Goal: Information Seeking & Learning: Learn about a topic

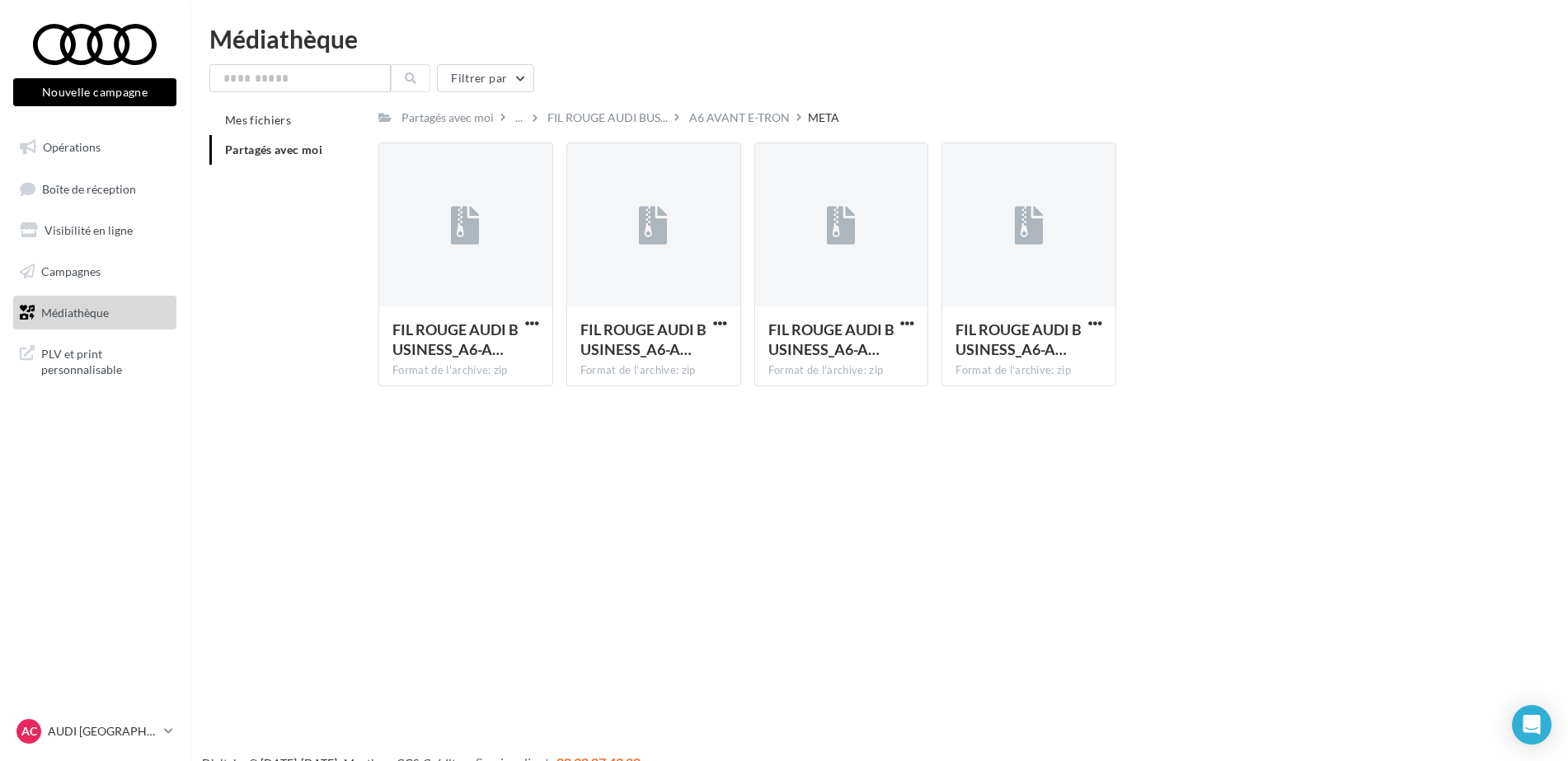
drag, startPoint x: 0, startPoint y: 0, endPoint x: 369, endPoint y: 510, distance: 629.5
click at [364, 499] on div "Nouvelle campagne Nouvelle campagne Opérations Boîte de réception Visibilité en…" at bounding box center [784, 407] width 1568 height 761
click at [95, 140] on span "Opérations" at bounding box center [72, 147] width 58 height 14
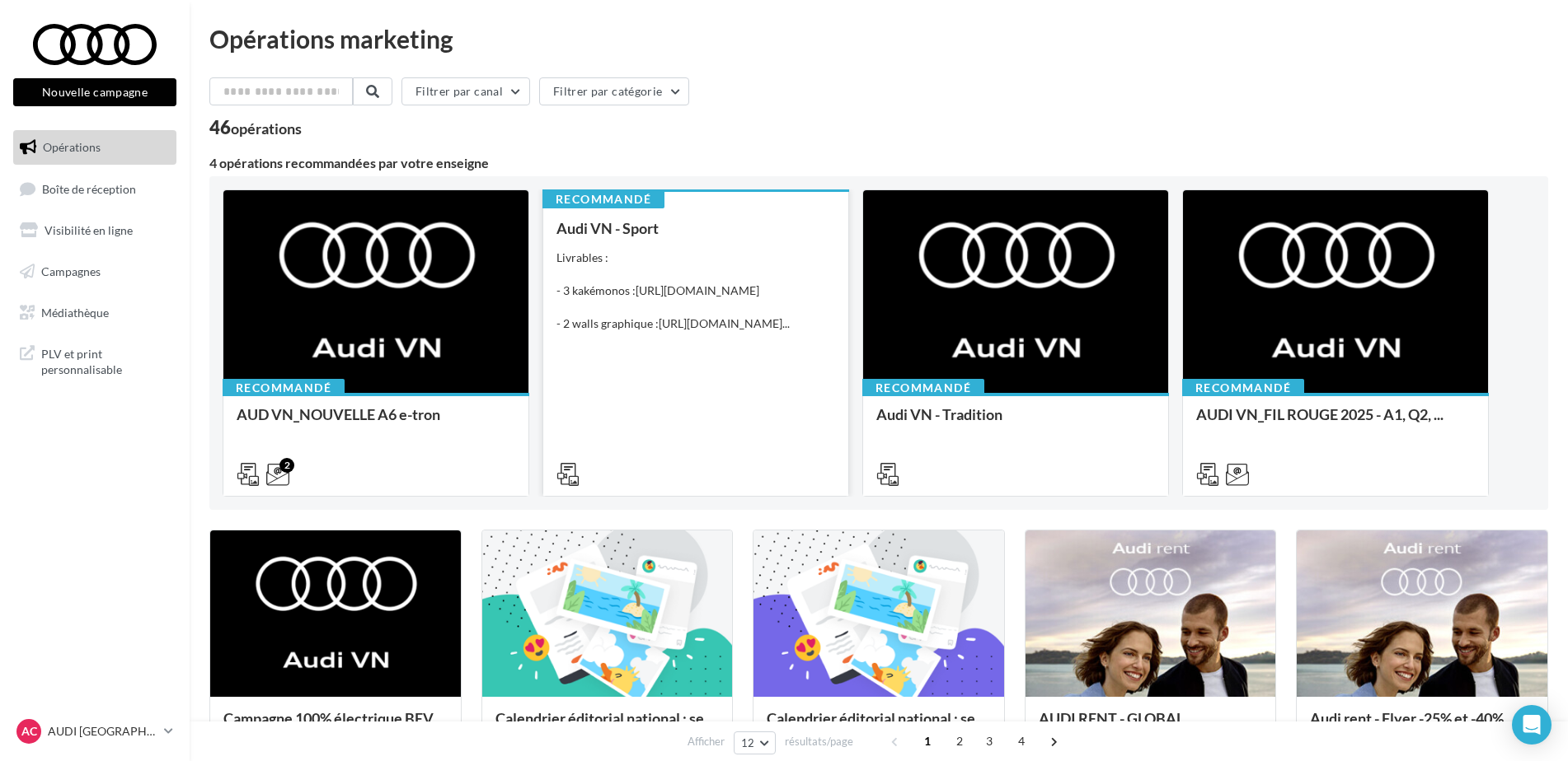
click at [673, 417] on div "Audi VN - Sport Livrables : - 3 kakémonos : [URL][DOMAIN_NAME] - 2 walls graphi…" at bounding box center [696, 351] width 279 height 261
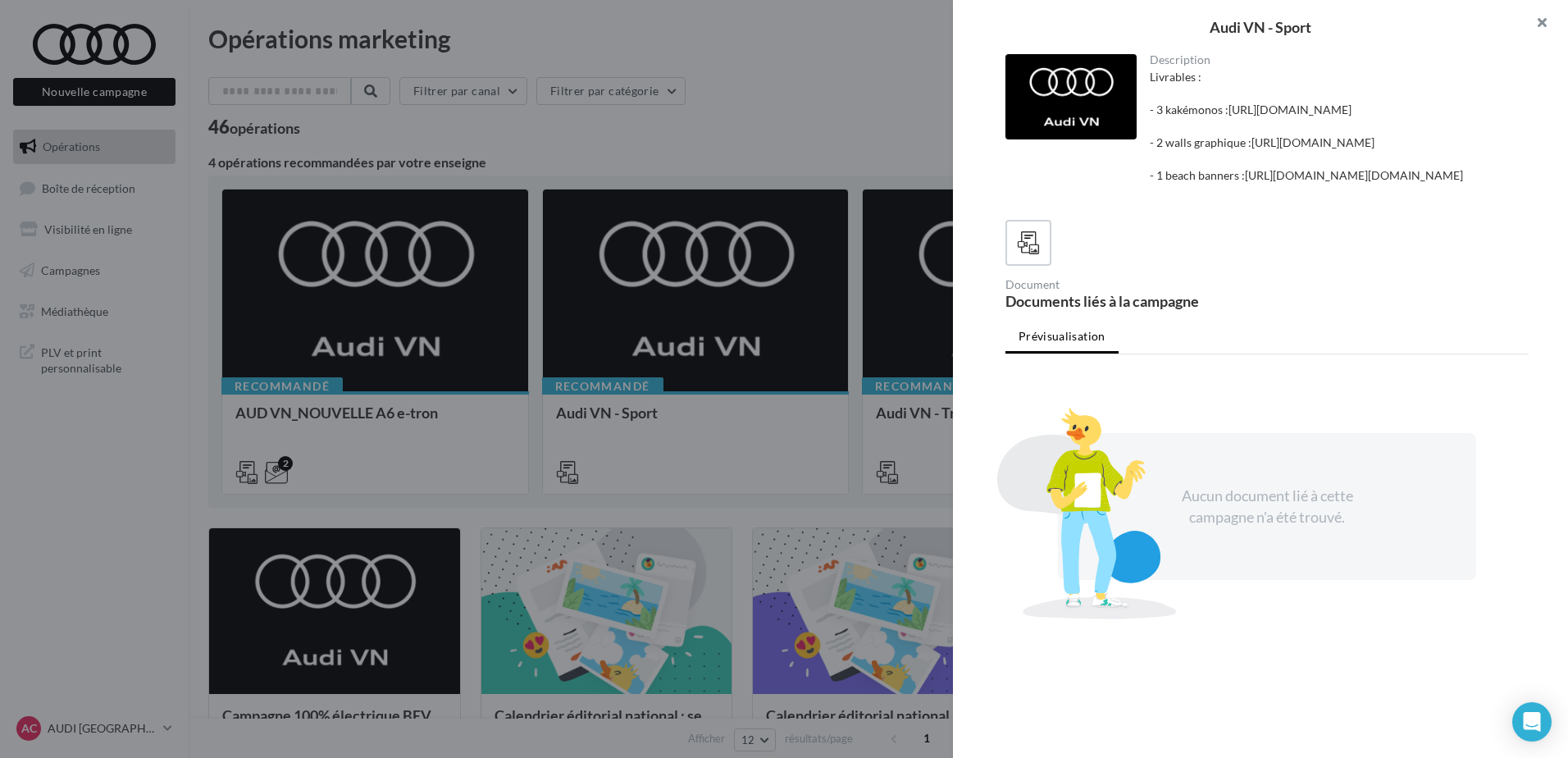
click at [1542, 20] on button "button" at bounding box center [1535, 24] width 65 height 49
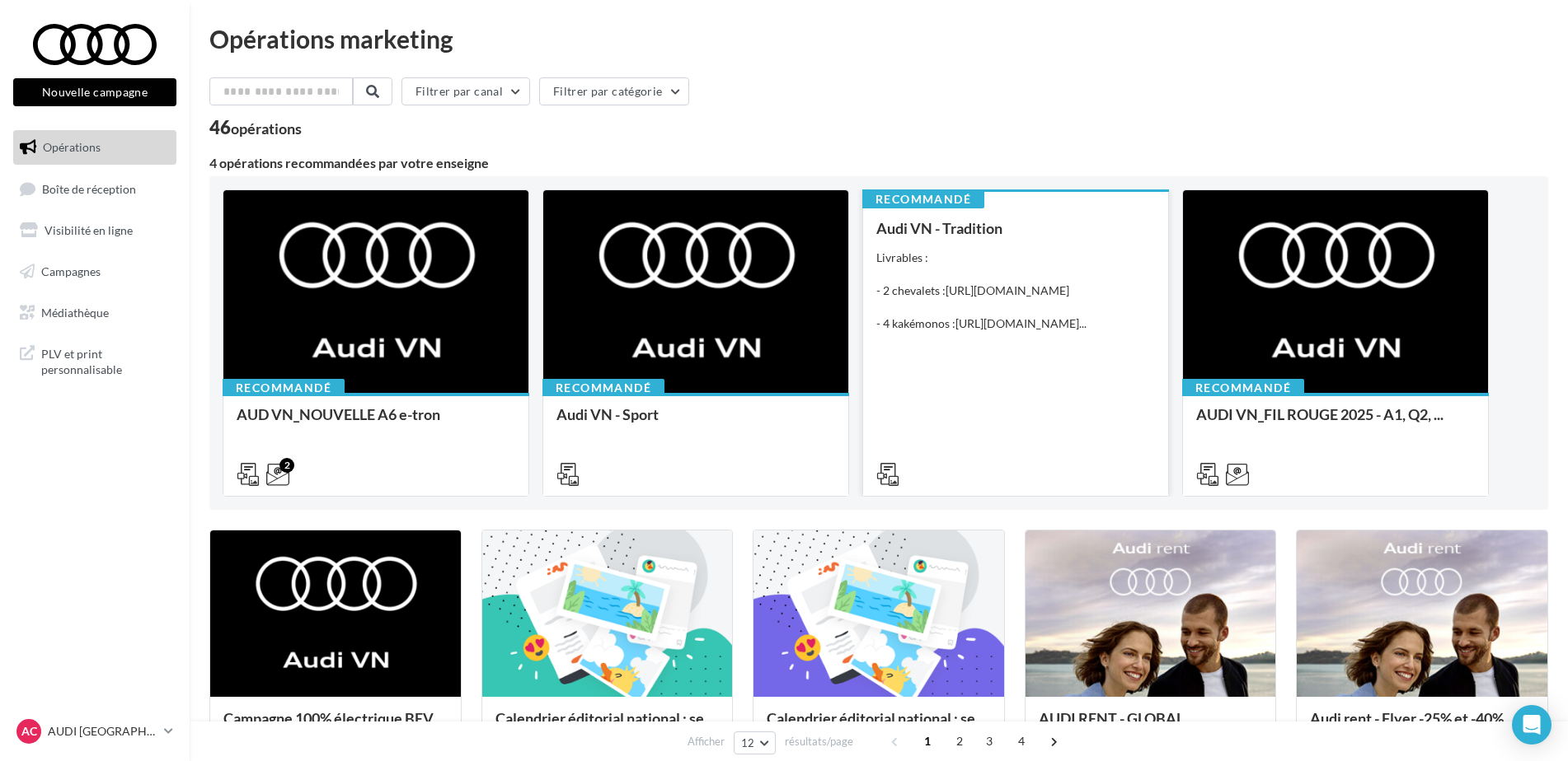
click at [1039, 332] on div "Livrables : - 2 chevalets : [URL][DOMAIN_NAME] - 4 kakémonos : [URL][DOMAIN_NAM…" at bounding box center [1016, 291] width 279 height 82
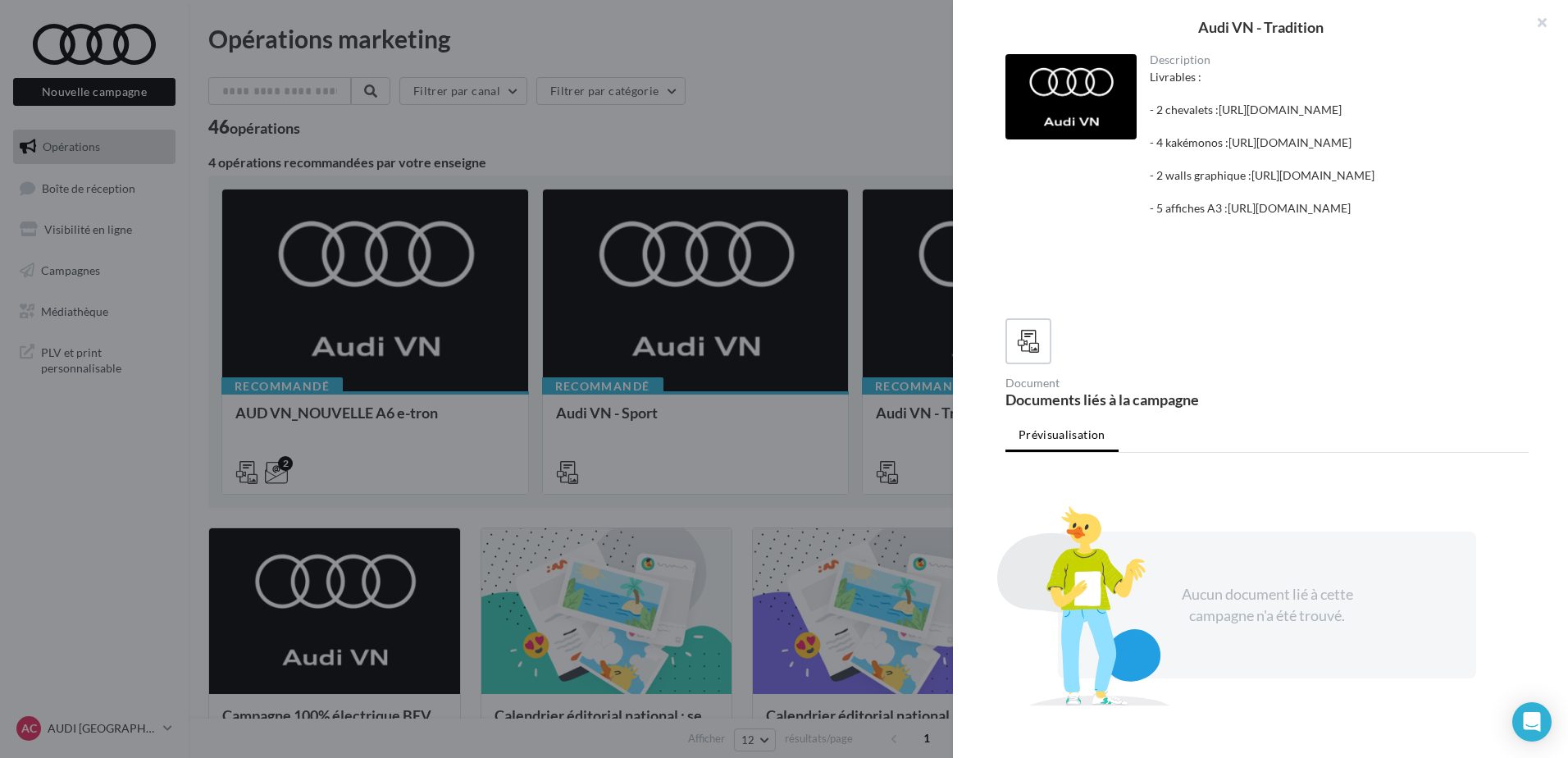
click at [900, 148] on div at bounding box center [784, 379] width 1568 height 758
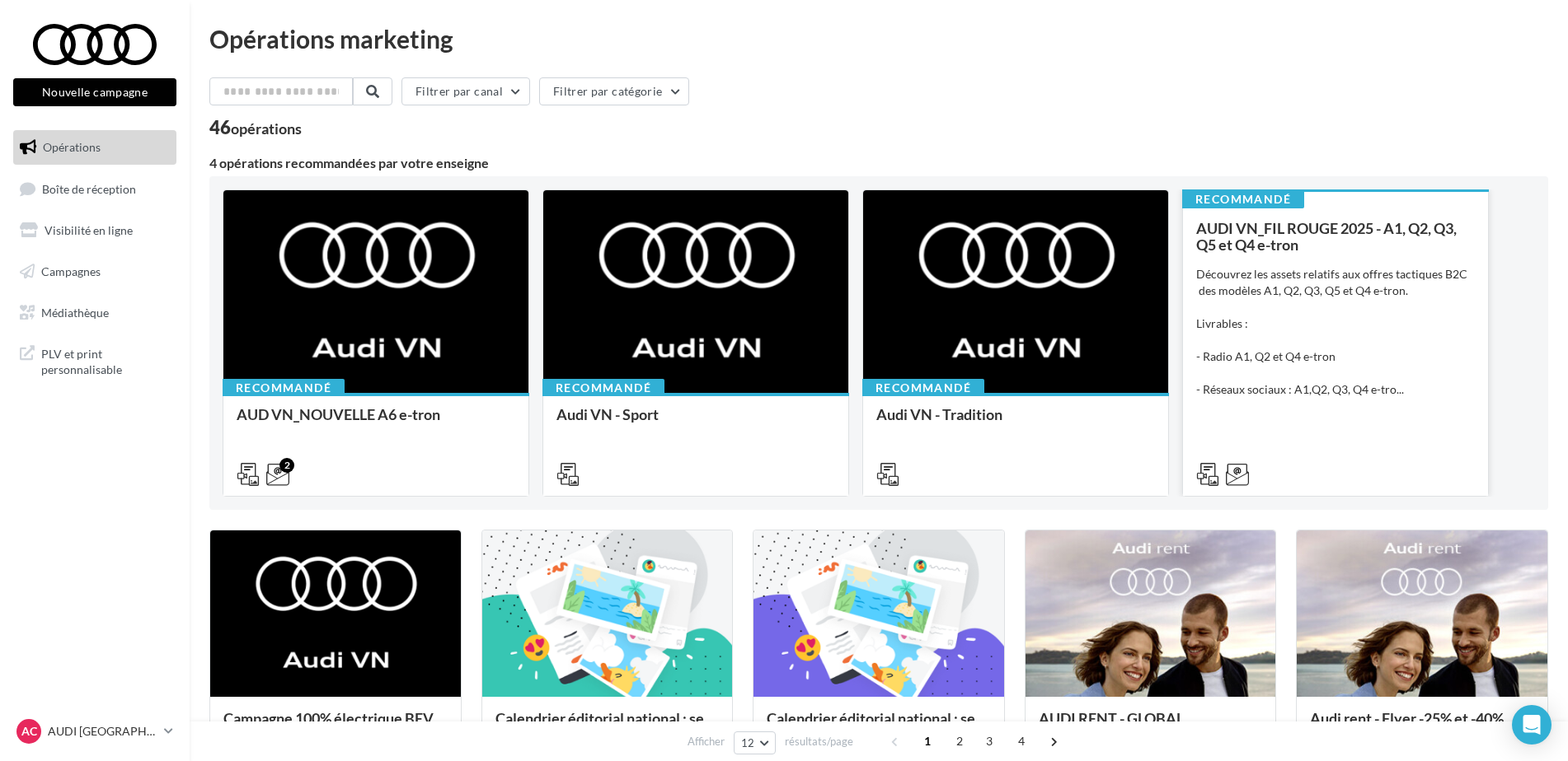
click at [1319, 340] on div "Découvrez les assets relatifs aux offres tactiques B2C des modèles A1, Q2, Q3, …" at bounding box center [1335, 332] width 279 height 132
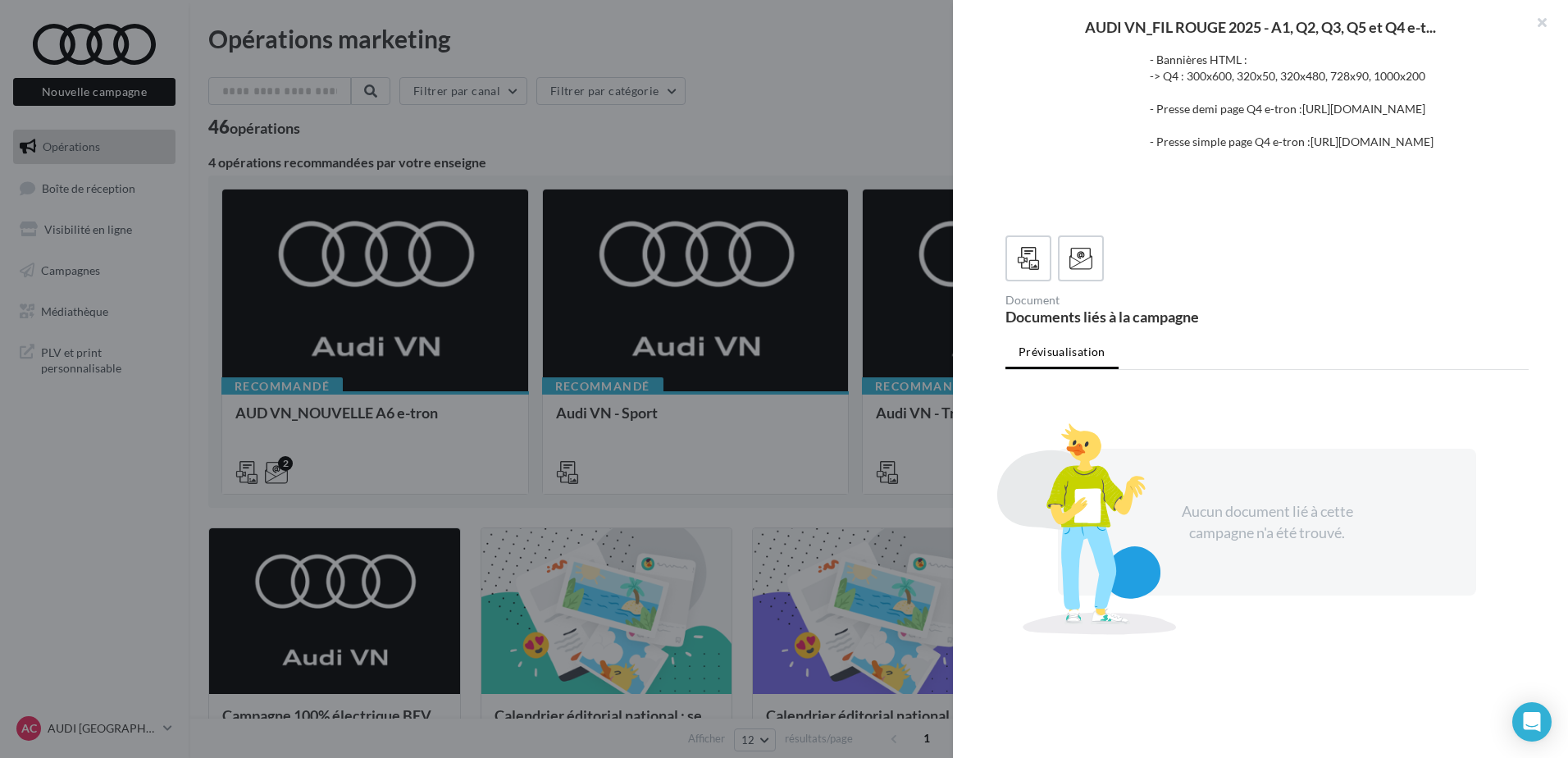
scroll to position [82, 0]
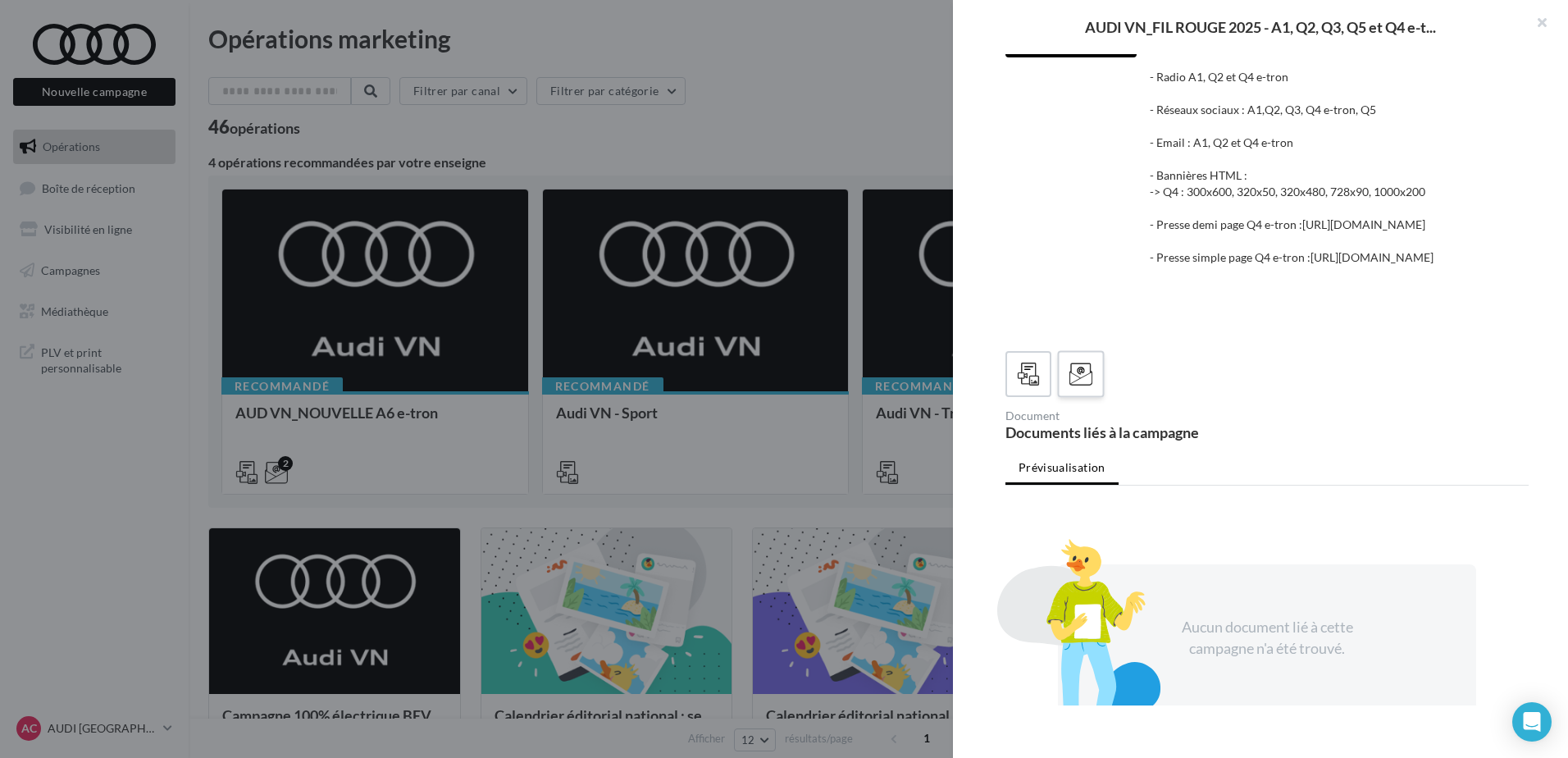
click at [1084, 386] on icon at bounding box center [1081, 375] width 23 height 23
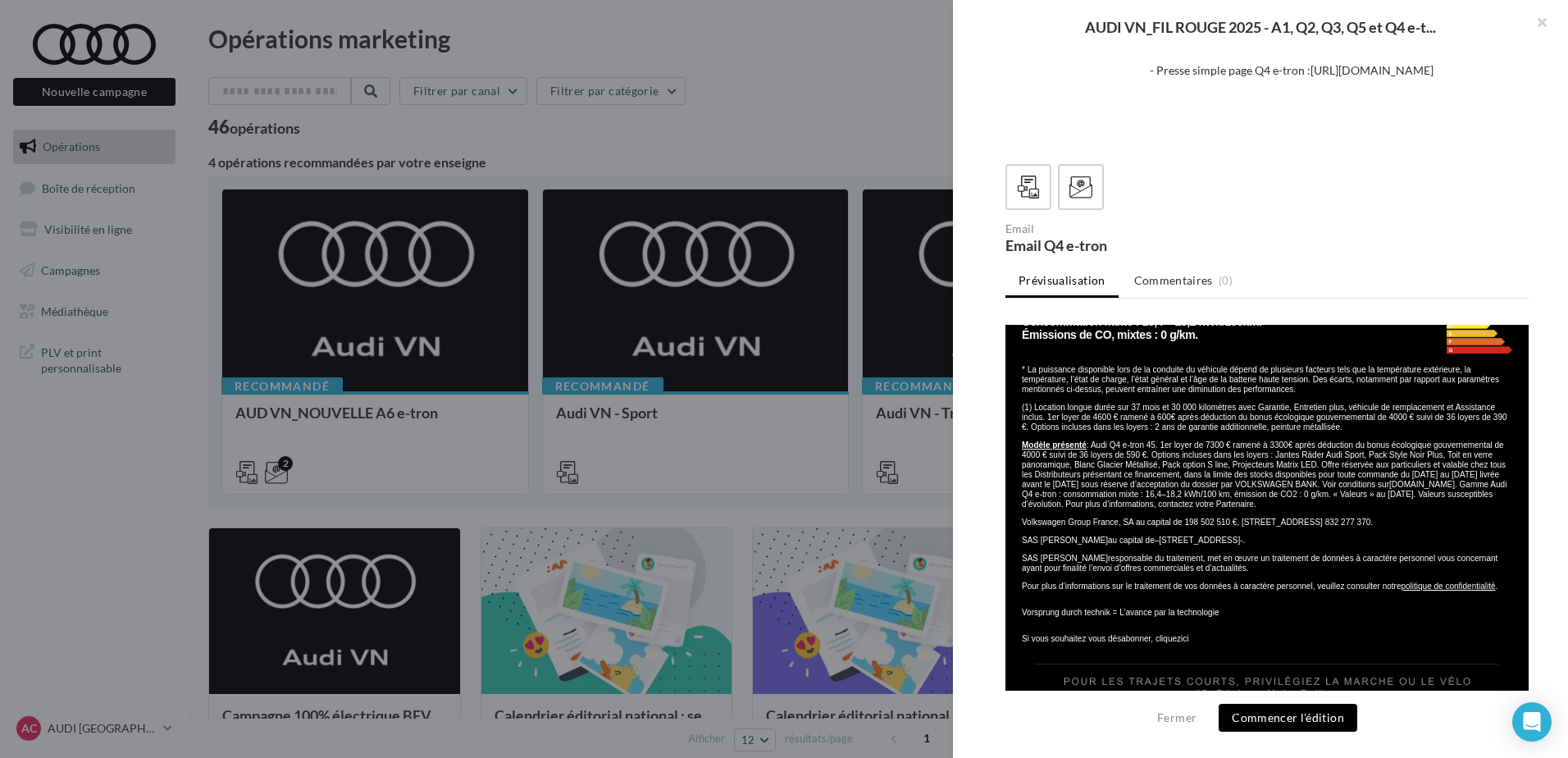
scroll to position [2396, 0]
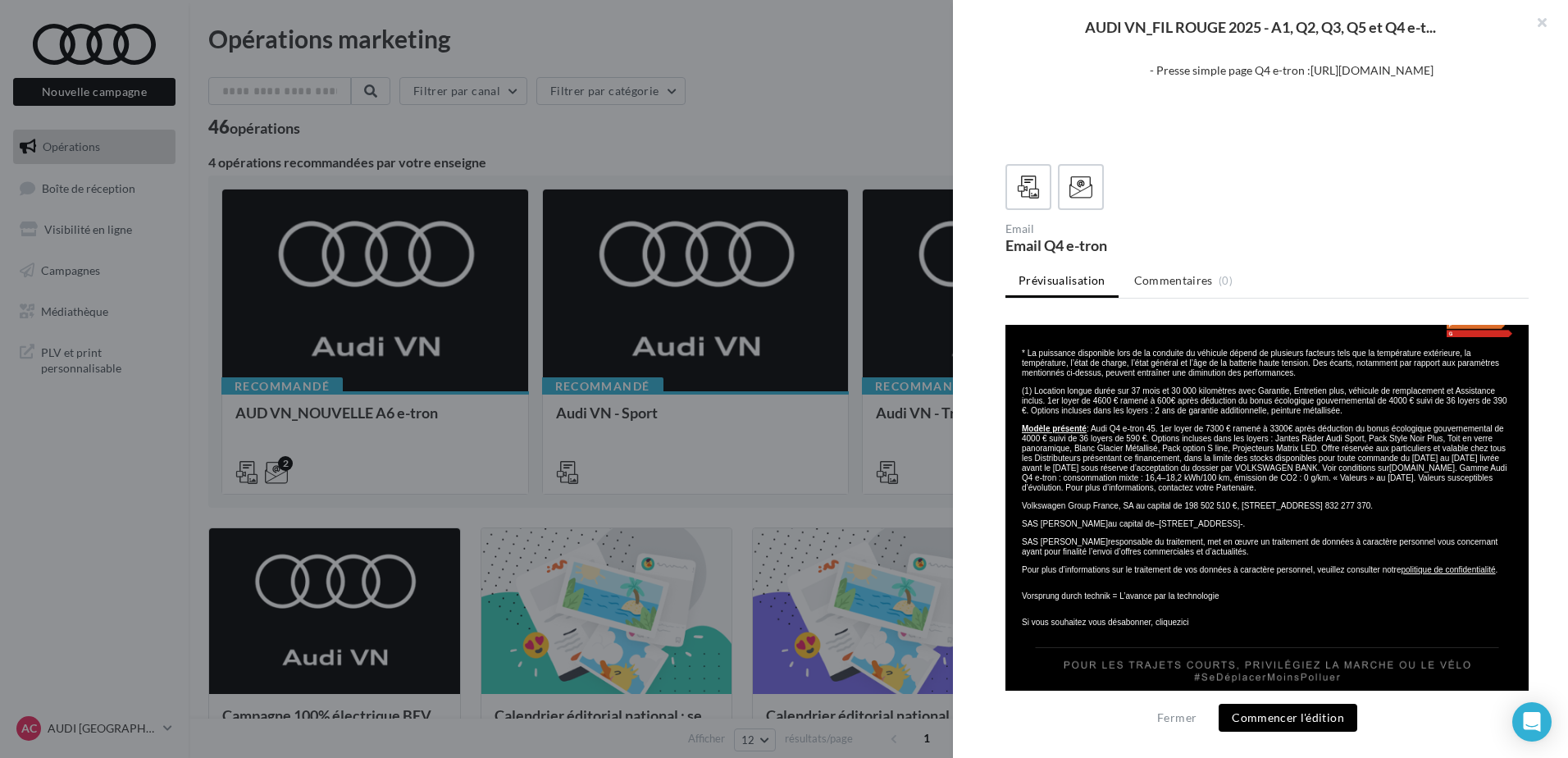
drag, startPoint x: 1363, startPoint y: 300, endPoint x: 357, endPoint y: 0, distance: 1049.8
click at [1363, 300] on div "Prévisualisation Commentaires (0)" at bounding box center [1267, 486] width 523 height 440
click at [1204, 273] on span "Commentaires" at bounding box center [1173, 281] width 79 height 17
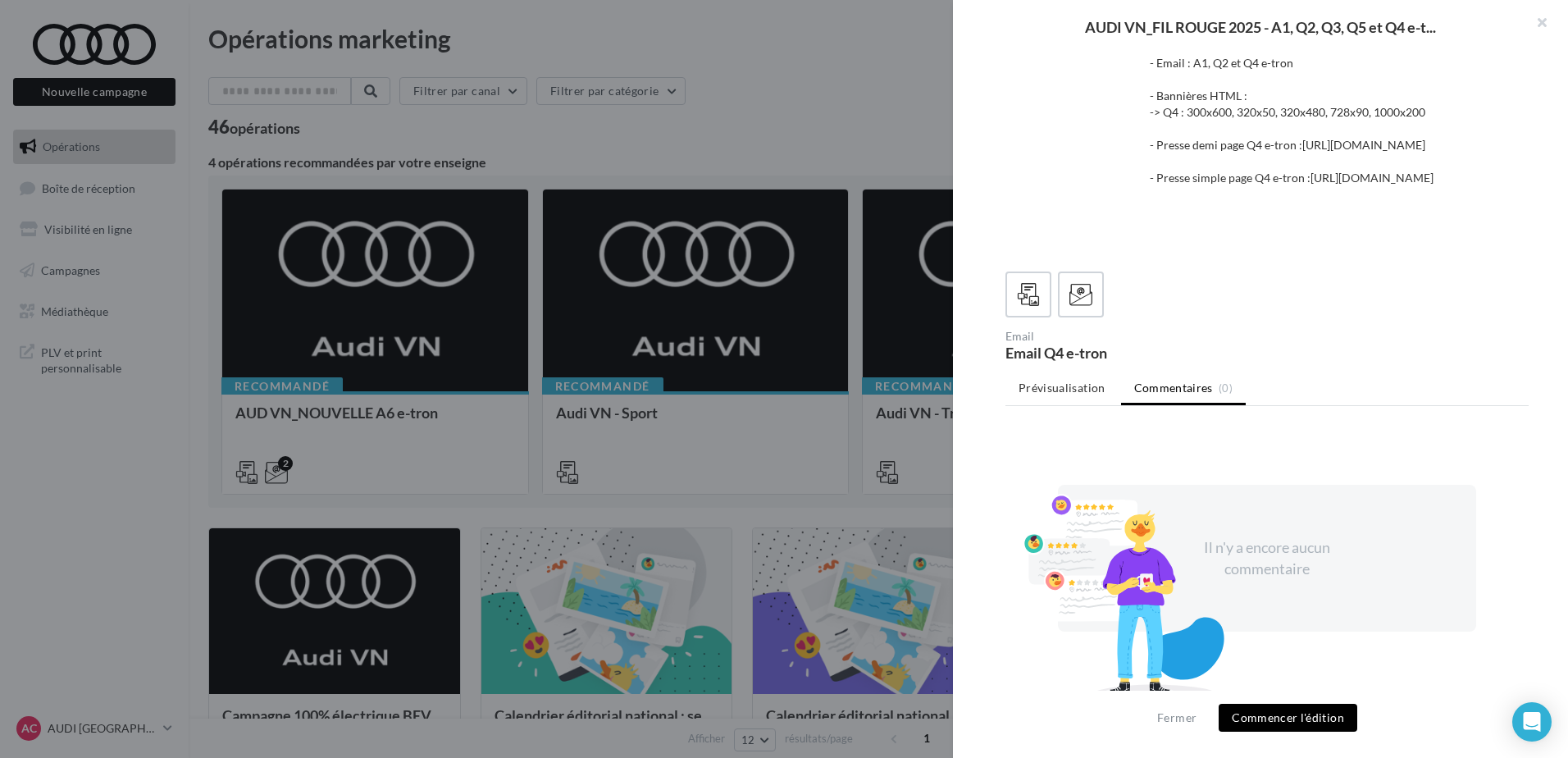
scroll to position [0, 0]
drag, startPoint x: 1077, startPoint y: 375, endPoint x: 23, endPoint y: 4, distance: 1117.4
click at [1077, 380] on span "Prévisualisation" at bounding box center [1062, 387] width 87 height 14
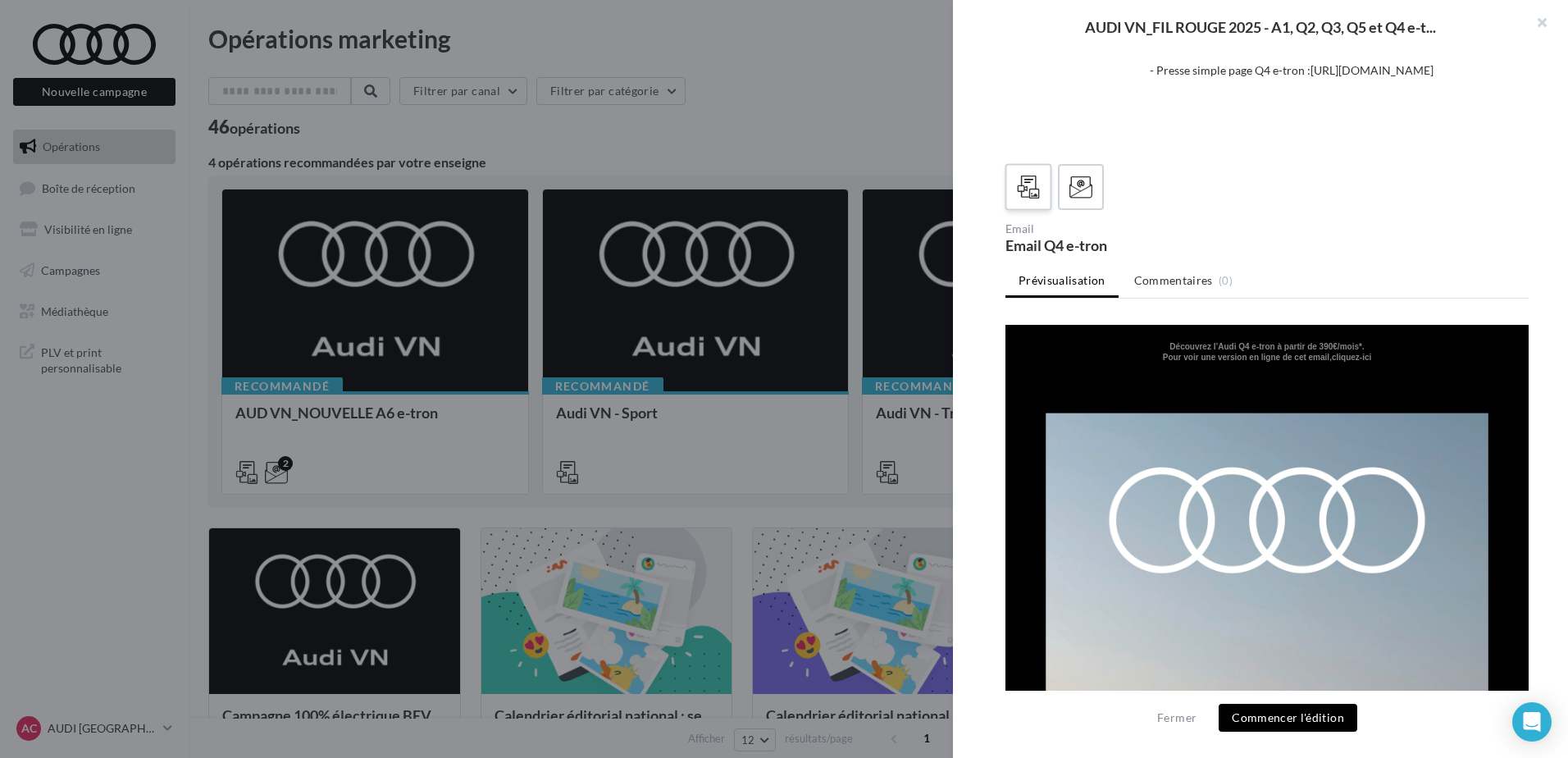
click at [1030, 183] on icon at bounding box center [1028, 188] width 23 height 23
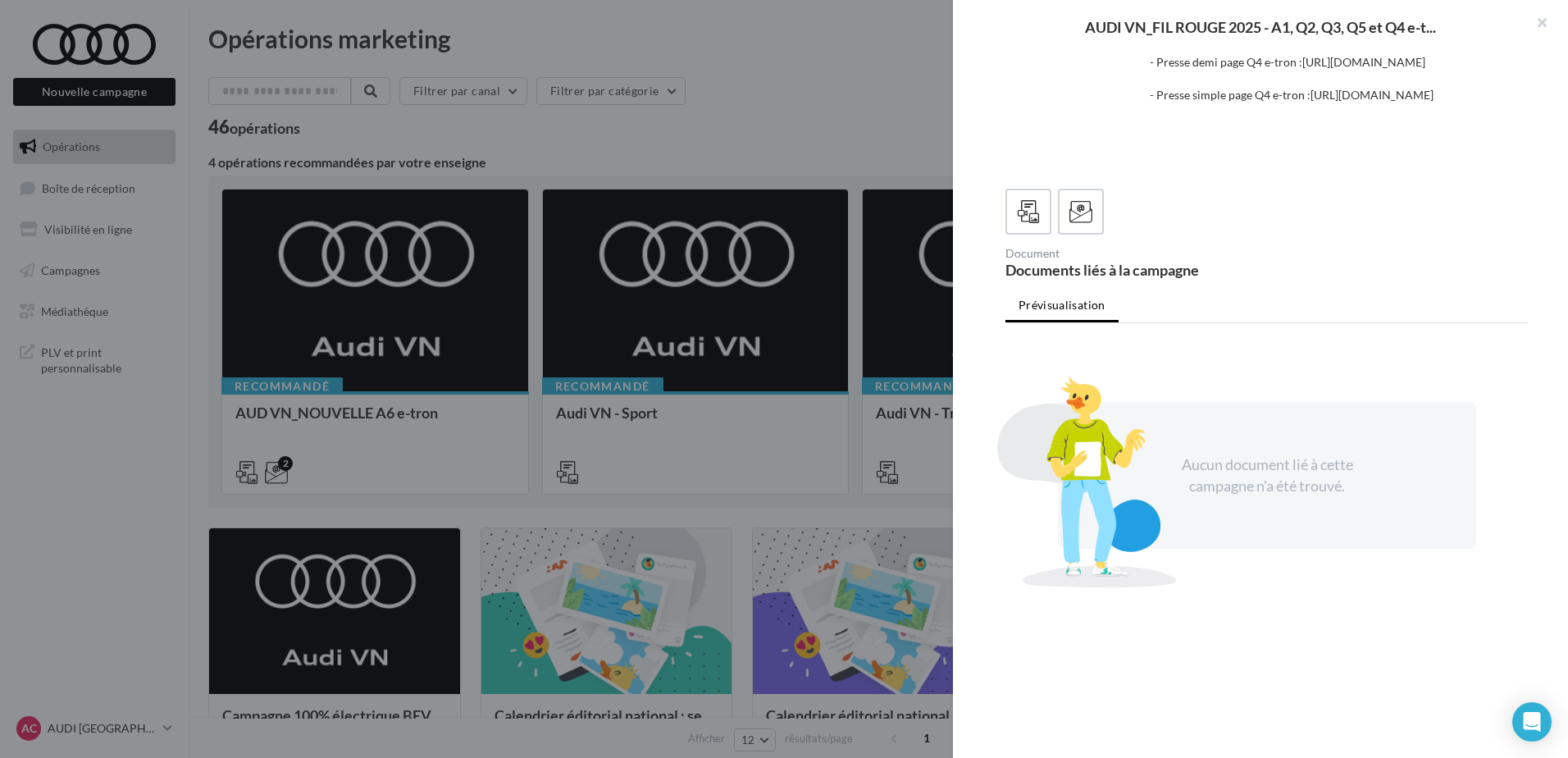
scroll to position [343, 0]
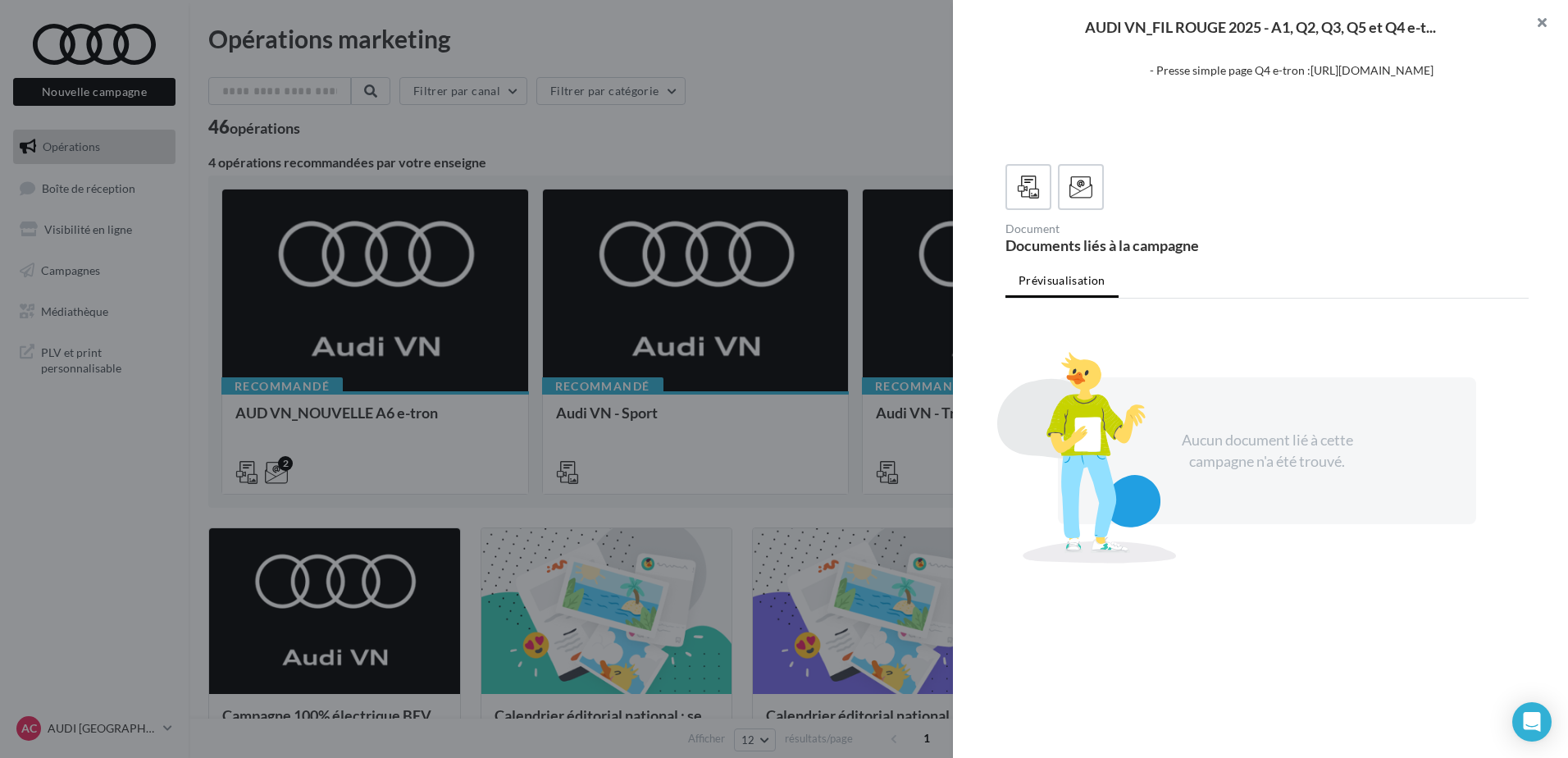
click at [1547, 15] on button "button" at bounding box center [1535, 24] width 65 height 49
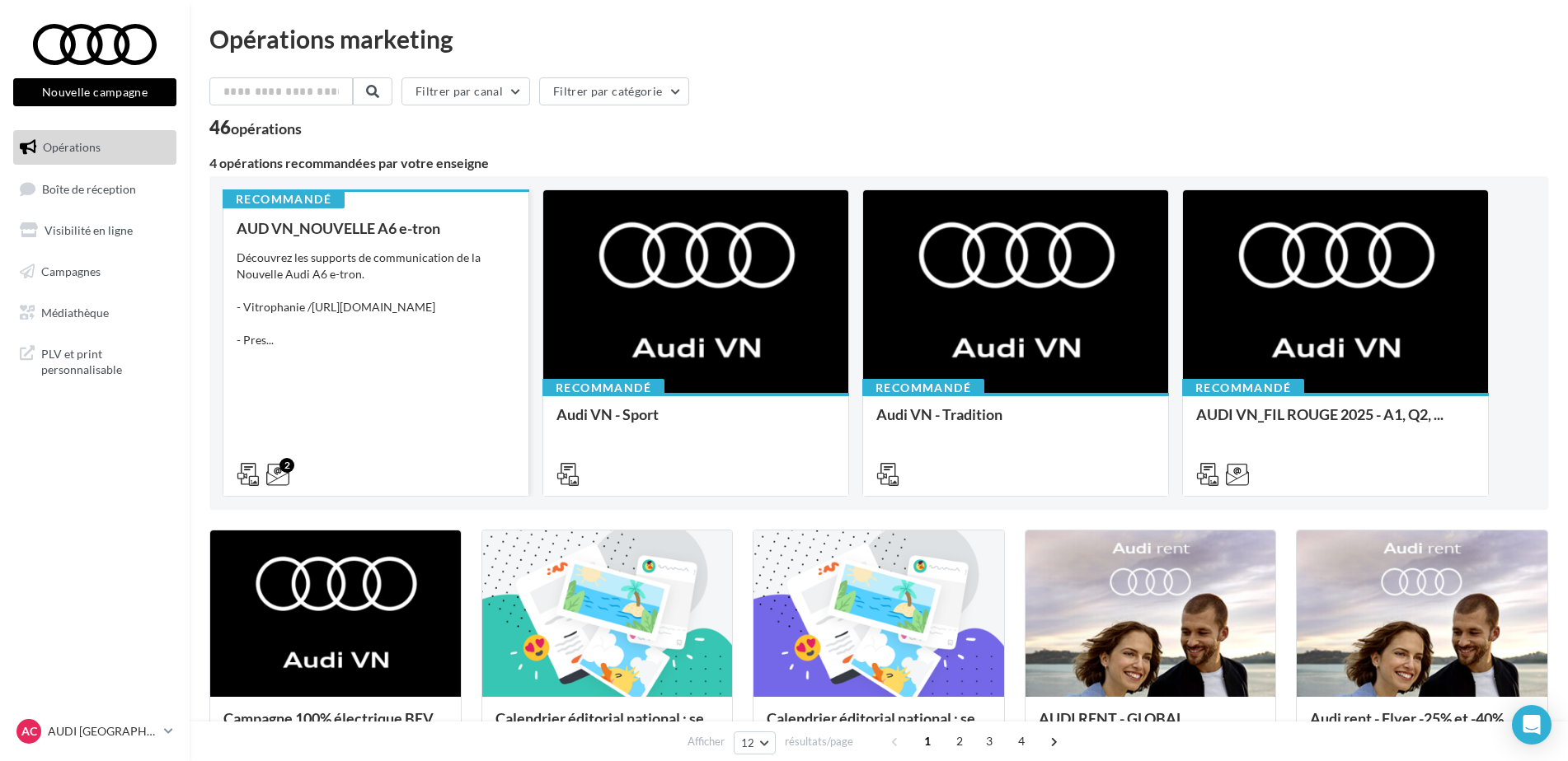
click at [381, 285] on div "Découvrez les supports de communication de la Nouvelle Audi A6 e-tron. - Vitrop…" at bounding box center [376, 299] width 279 height 99
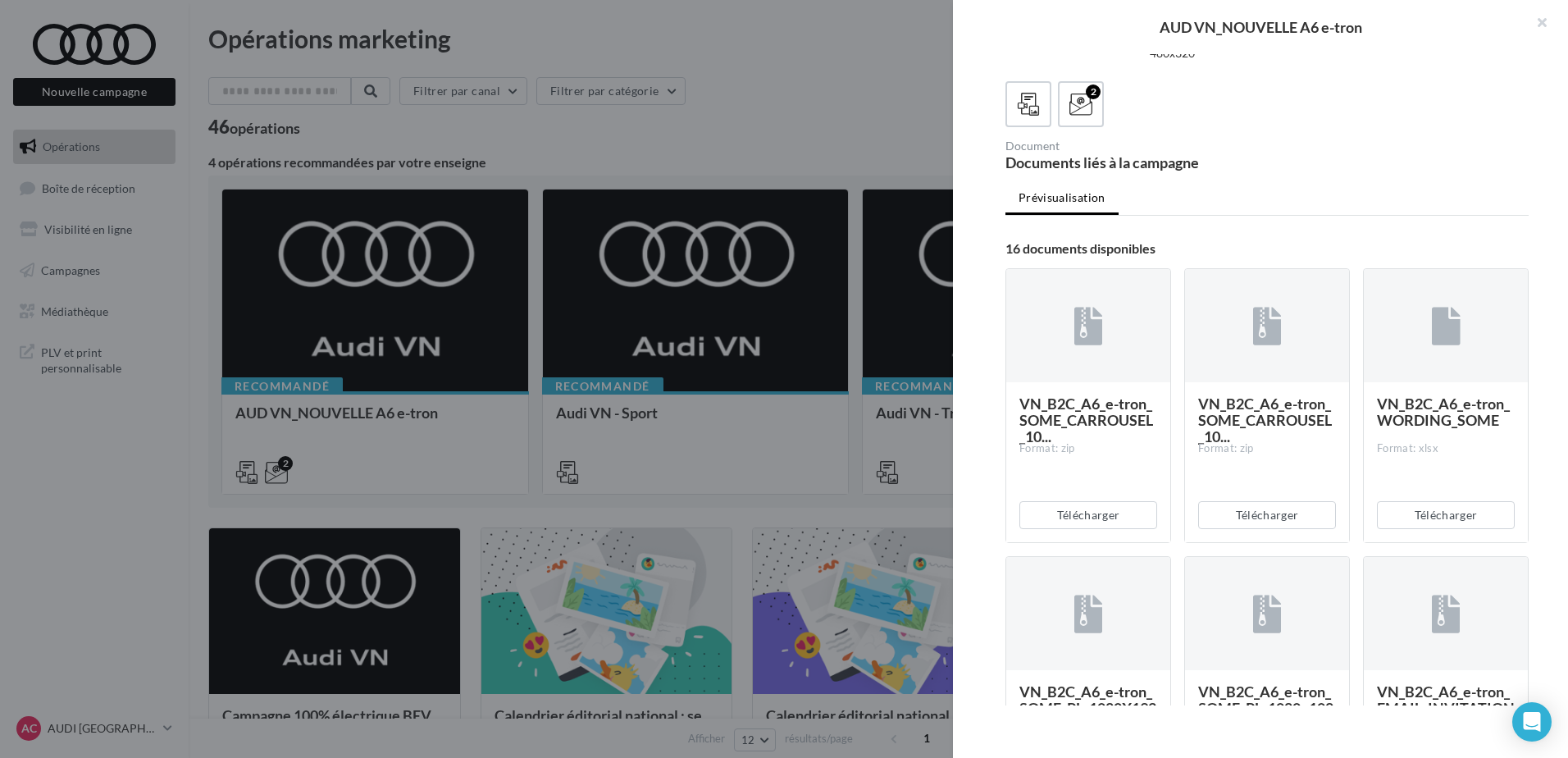
scroll to position [246, 0]
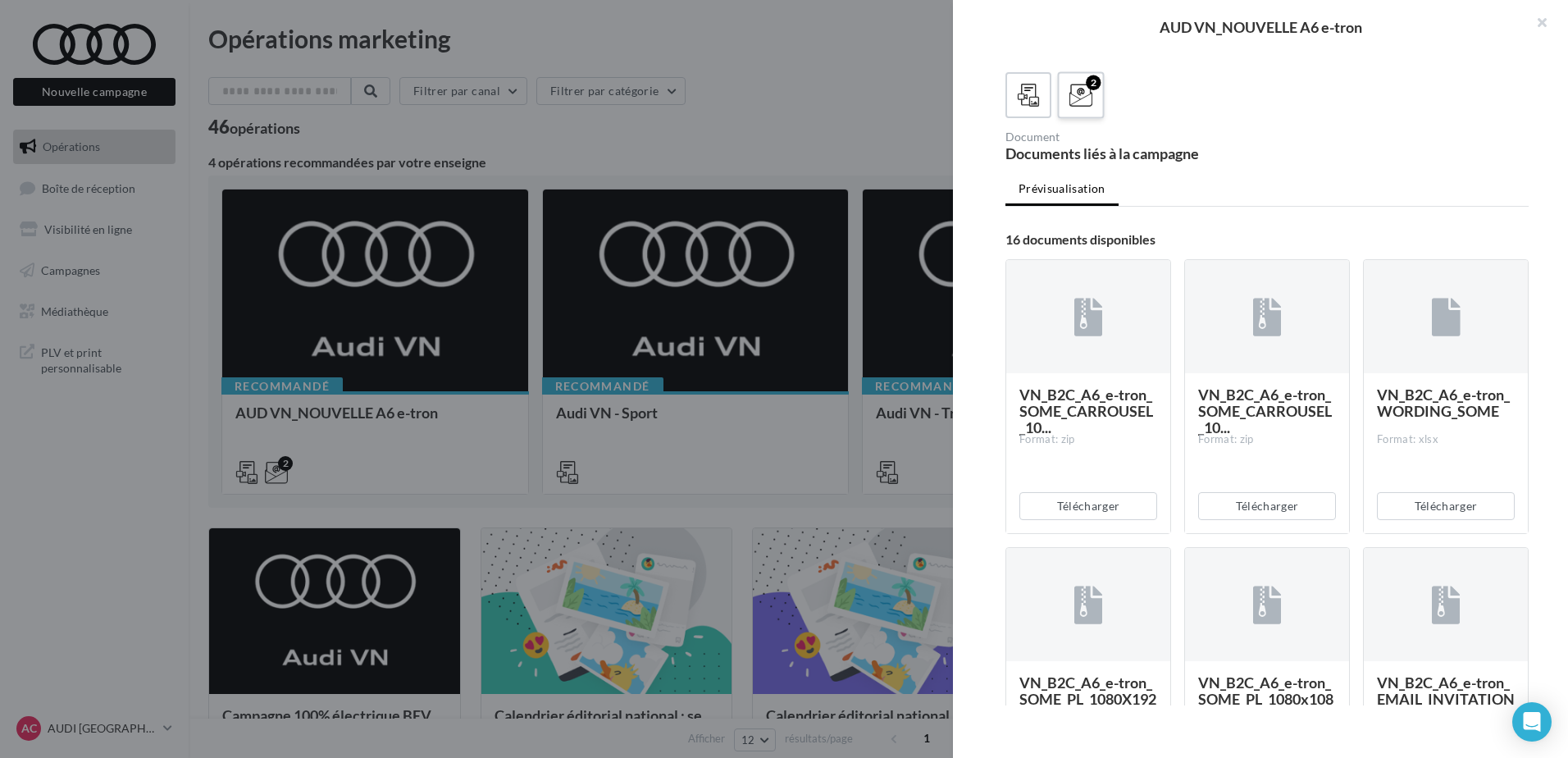
click at [1074, 108] on icon at bounding box center [1081, 96] width 23 height 23
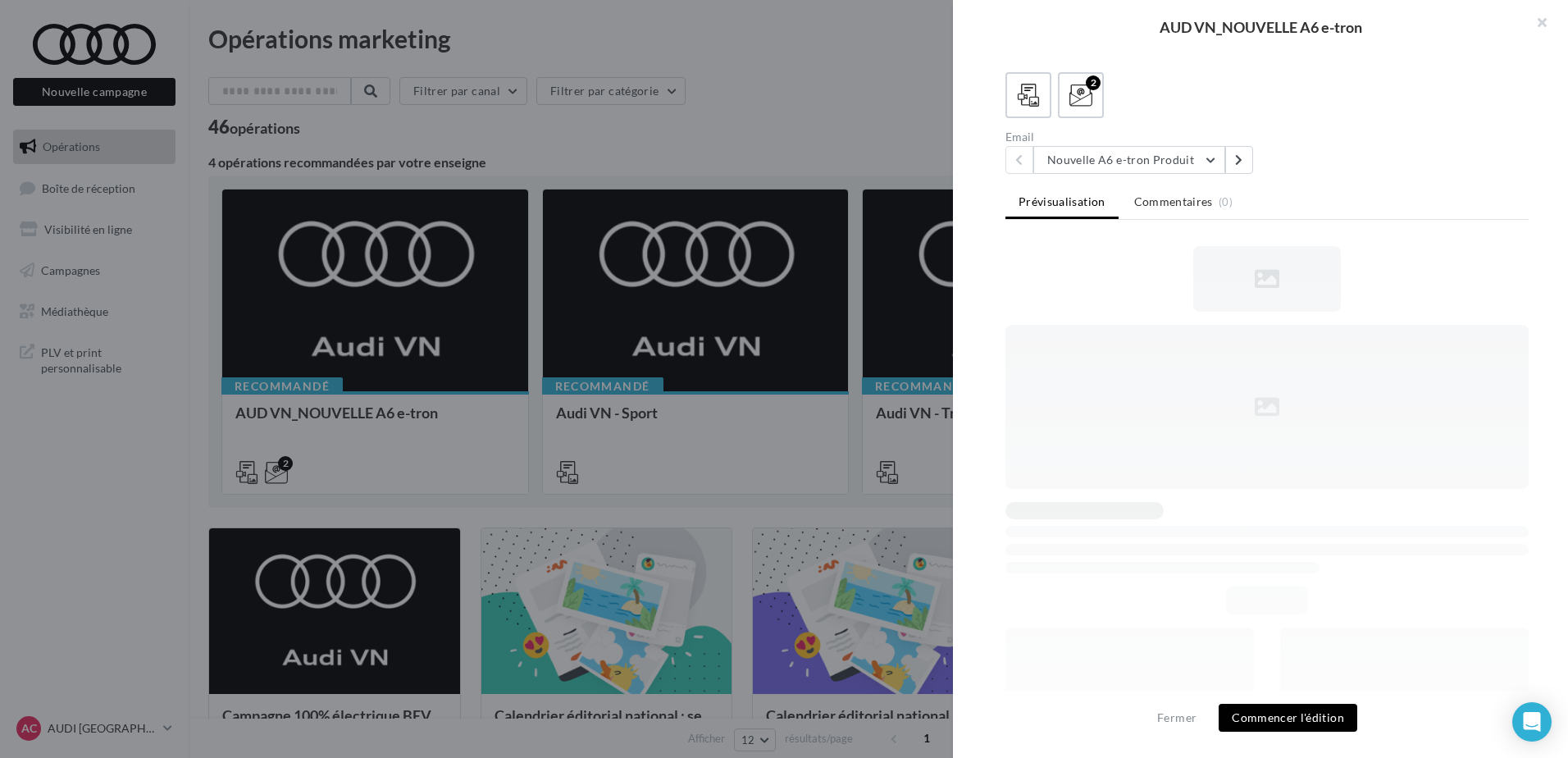
scroll to position [225, 0]
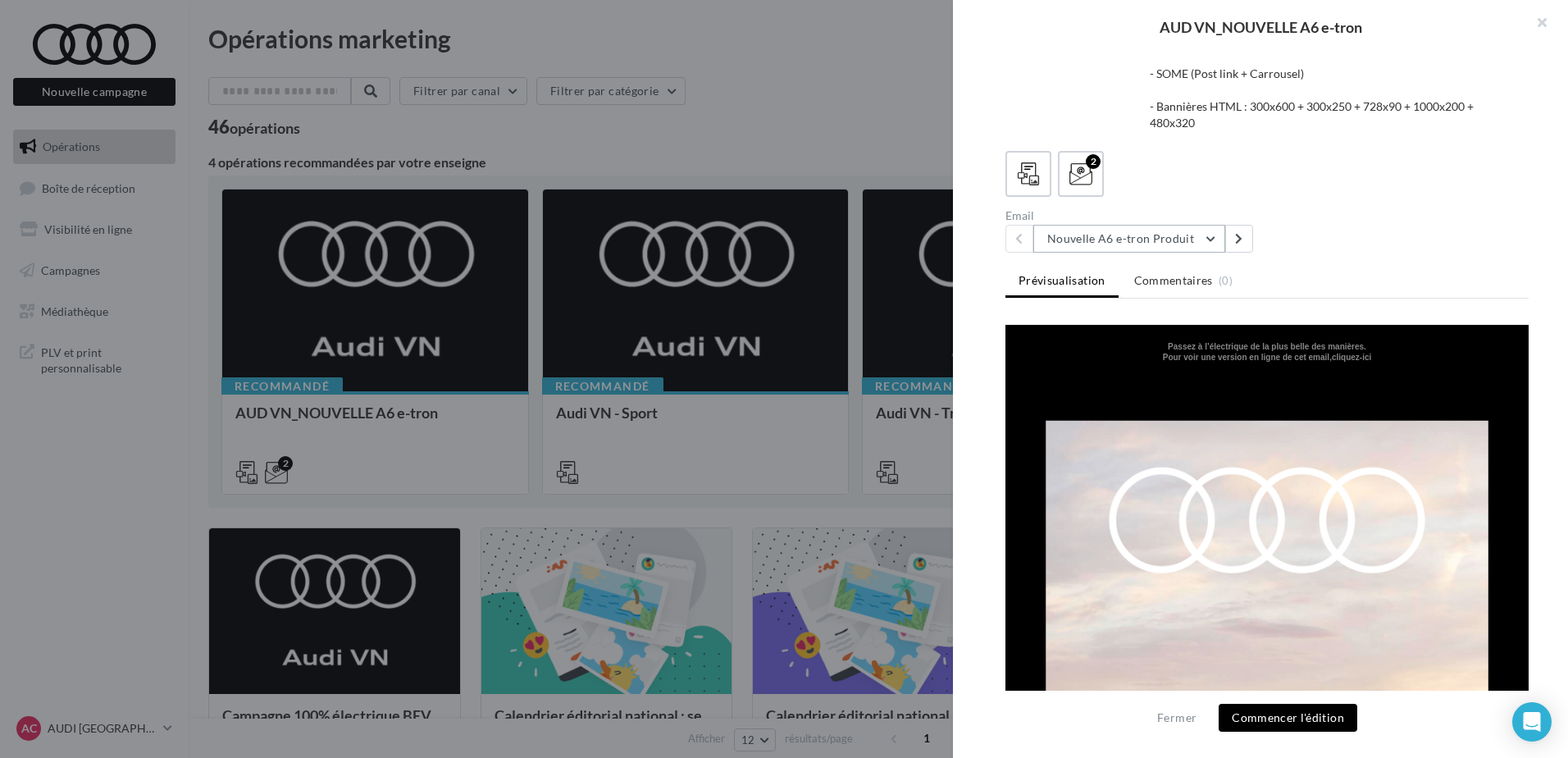
click at [1157, 232] on button "Nouvelle A6 e-tron Produit" at bounding box center [1129, 239] width 192 height 28
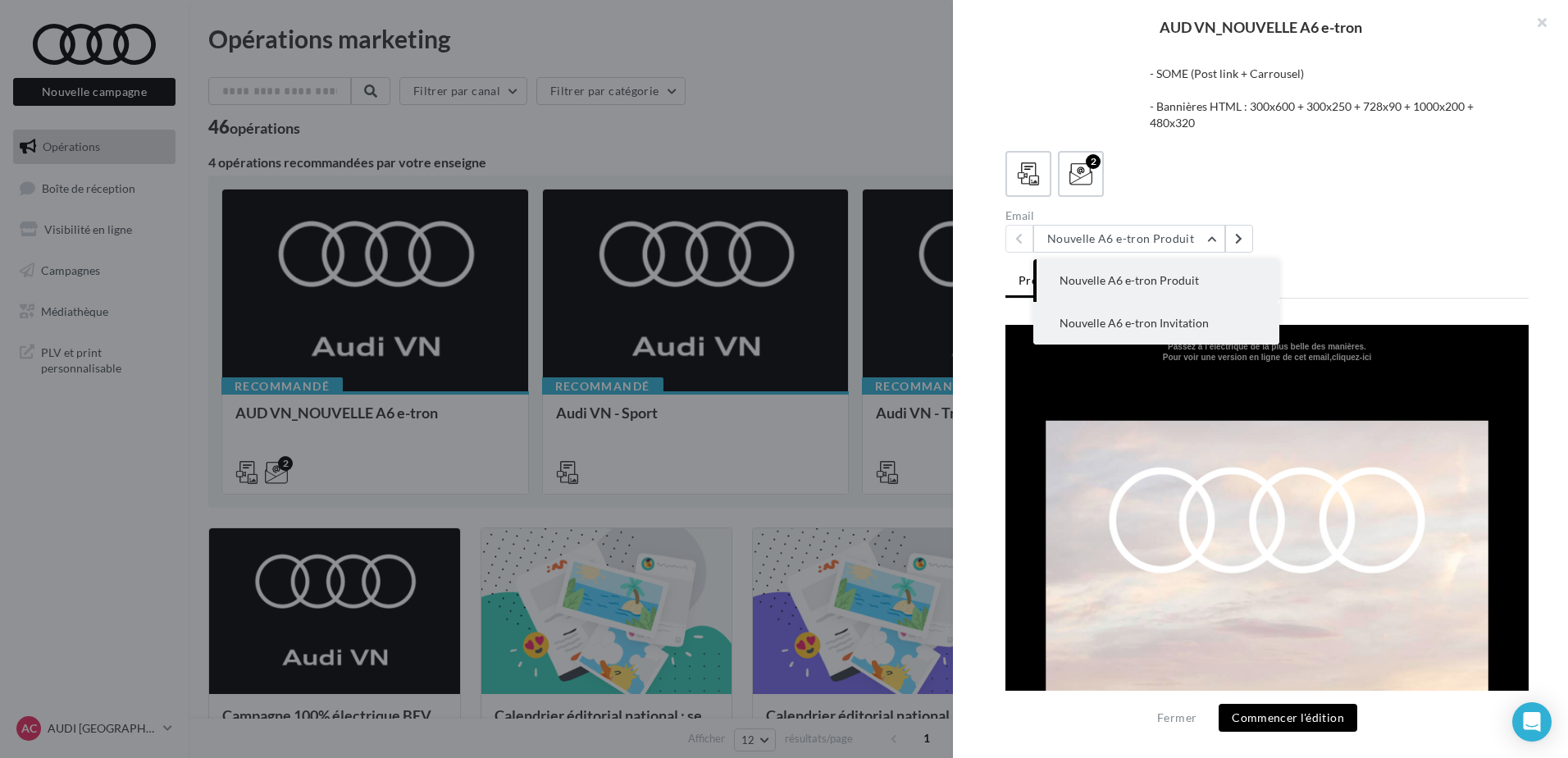
click at [1178, 323] on button "Nouvelle A6 e-tron Invitation" at bounding box center [1156, 324] width 246 height 43
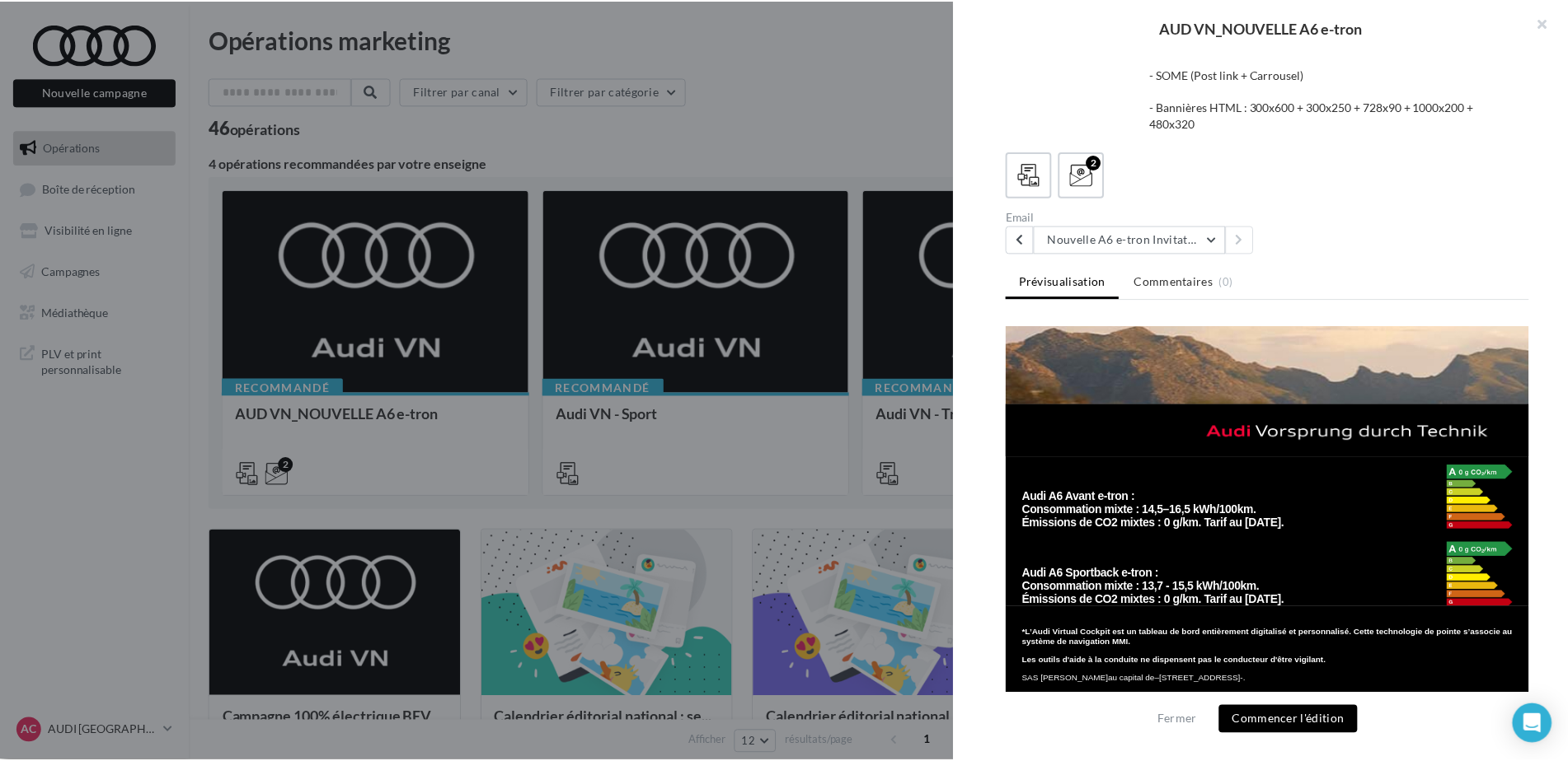
scroll to position [3020, 0]
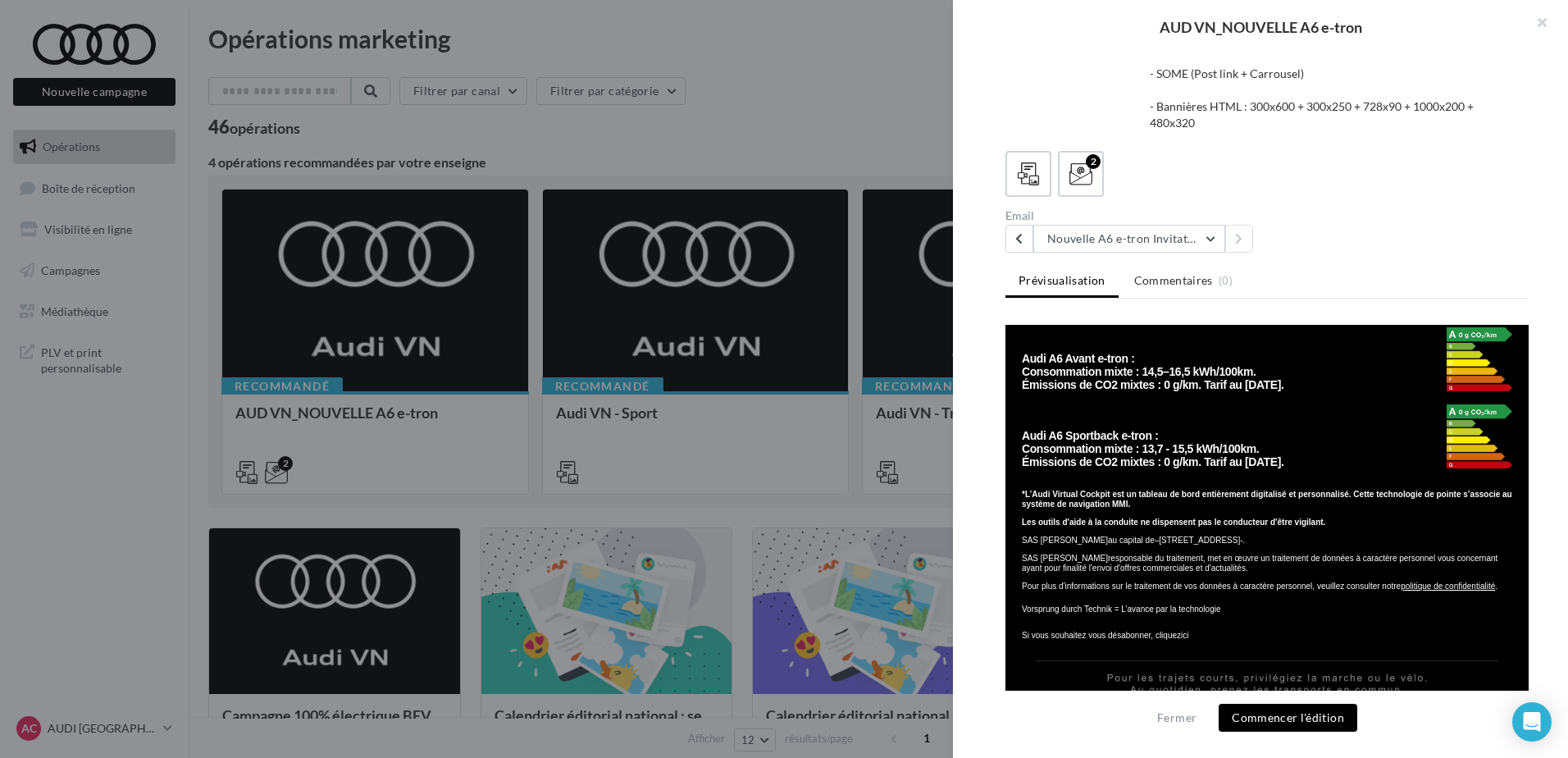
click at [1034, 53] on div "AUD VN_NOUVELLE A6 e-tron" at bounding box center [1260, 26] width 615 height 54
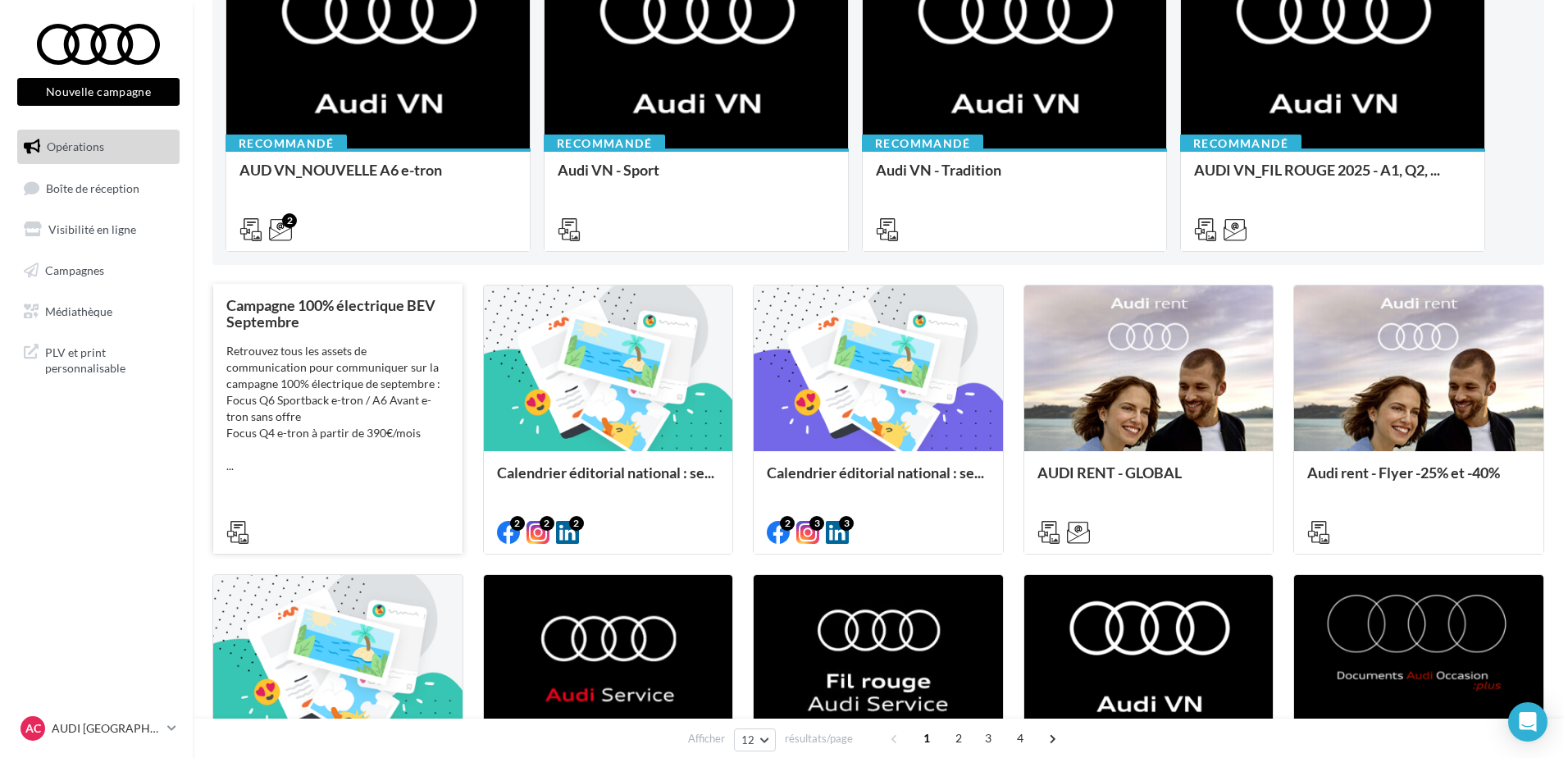
scroll to position [246, 0]
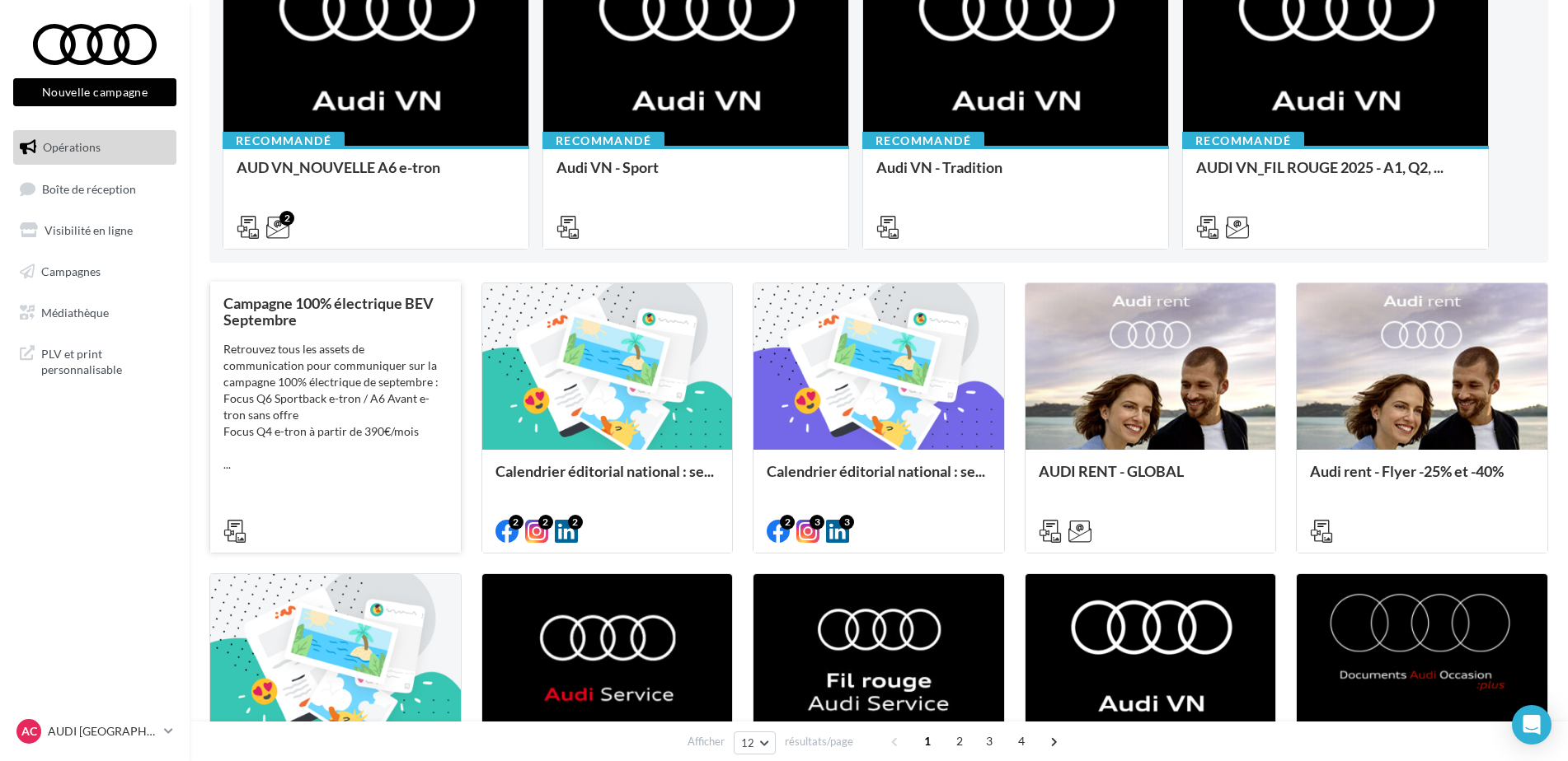
click at [247, 462] on div "Retrouvez tous les assets de communication pour communiquer sur la campagne 100…" at bounding box center [335, 407] width 224 height 132
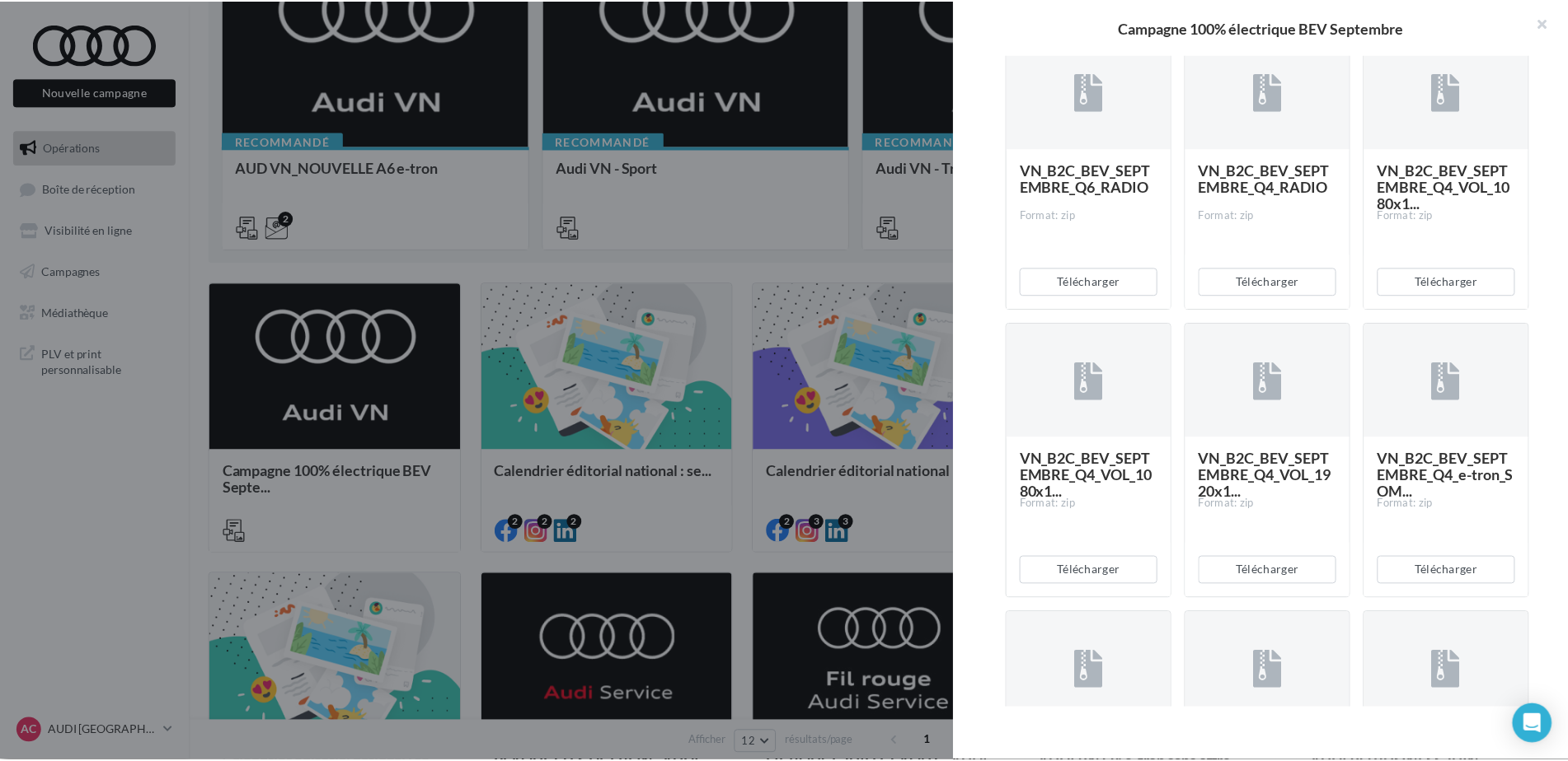
scroll to position [741, 0]
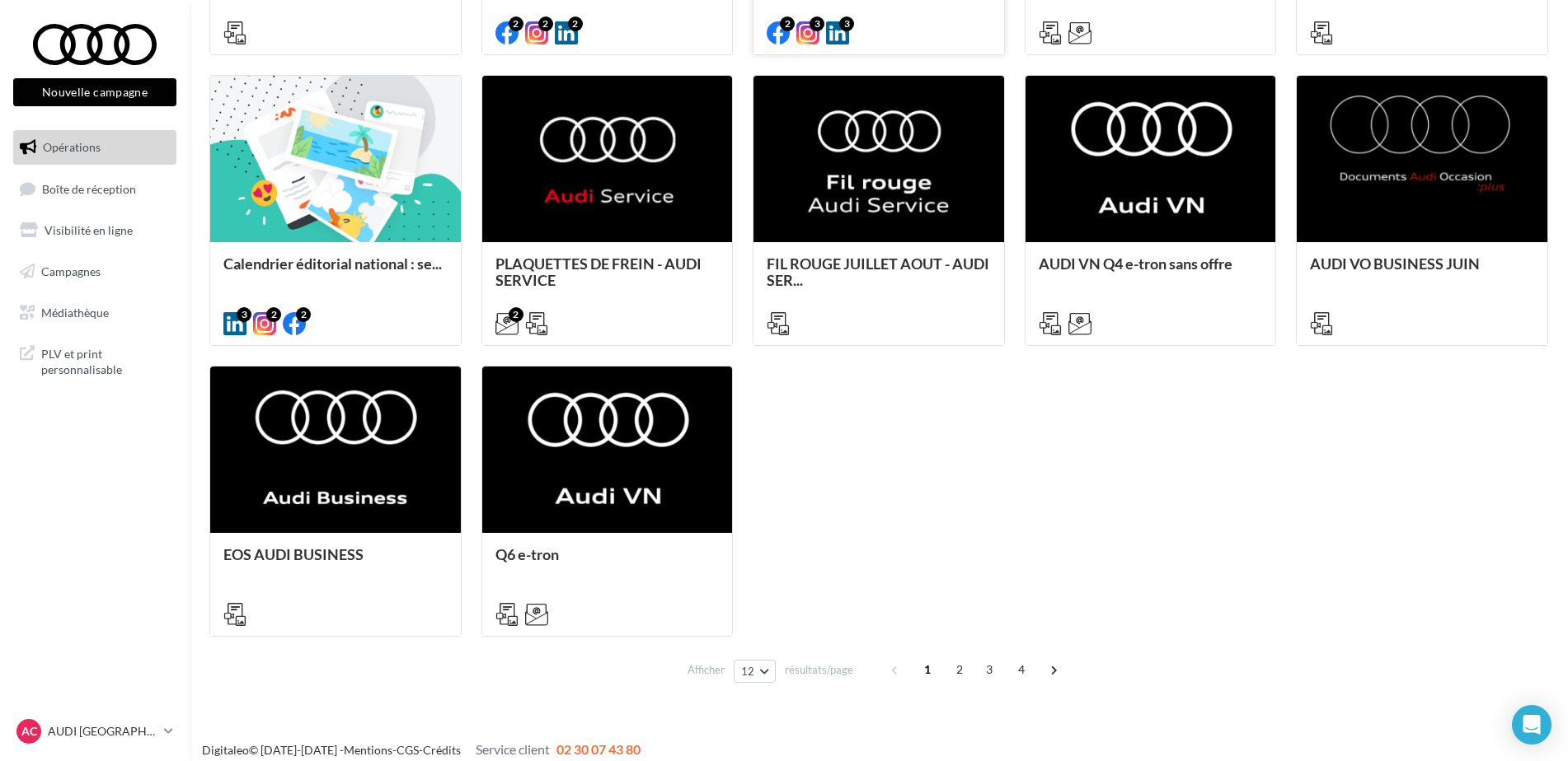
scroll to position [758, 0]
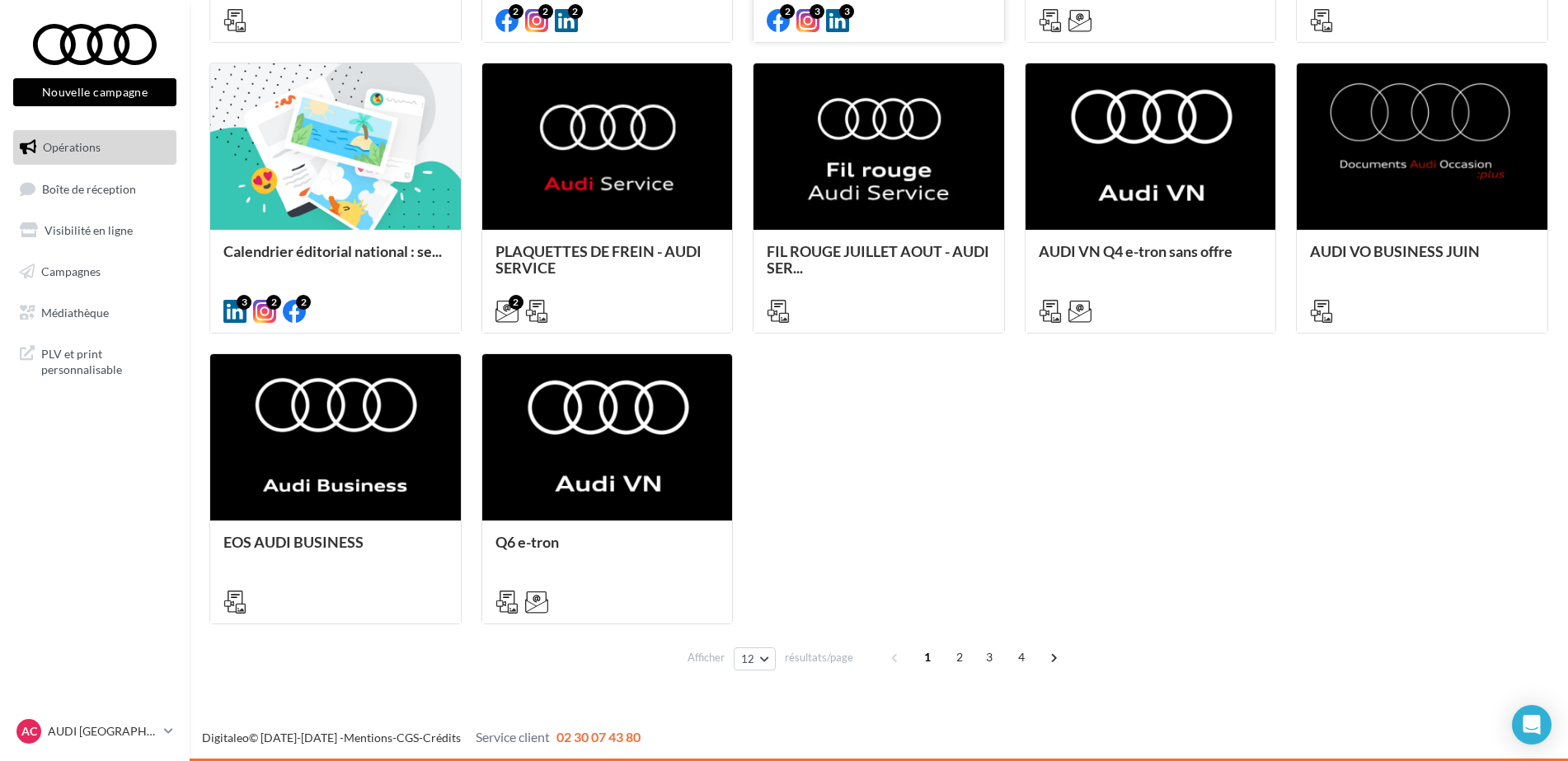
click at [853, 478] on div "Campagne 100% électrique BEV Septe... Retrouvez tous les assets de communicatio…" at bounding box center [878, 198] width 1338 height 852
click at [974, 427] on div "Campagne 100% électrique BEV Septe... Retrouvez tous les assets de communicatio…" at bounding box center [878, 198] width 1338 height 852
click at [1180, 418] on div "Campagne 100% électrique BEV Septe... Retrouvez tous les assets de communicatio…" at bounding box center [878, 198] width 1338 height 852
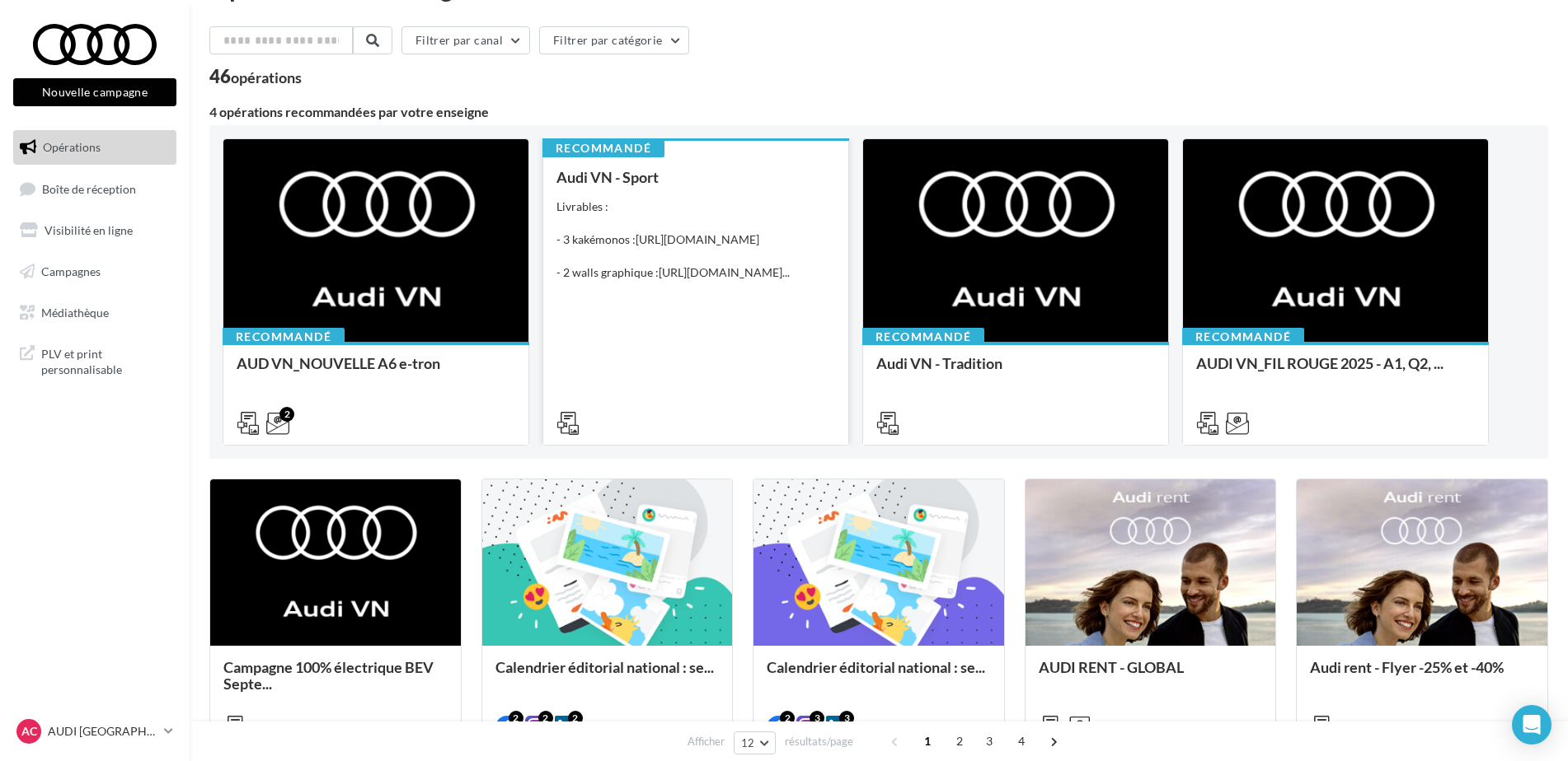
scroll to position [0, 0]
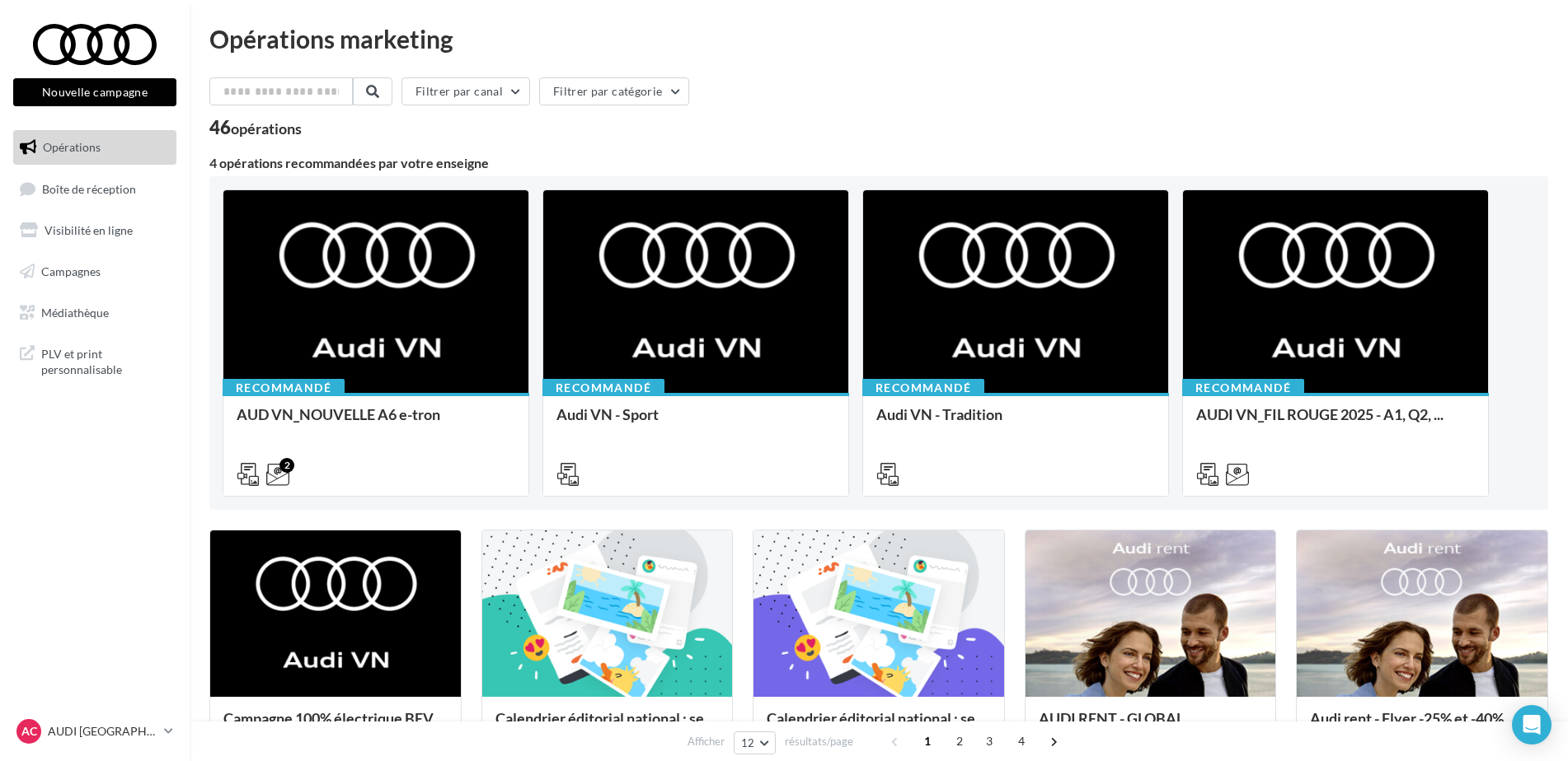
click at [1039, 110] on div "Filtrer par canal Filtrer par catégorie" at bounding box center [878, 94] width 1338 height 34
click at [1236, 100] on div "Filtrer par canal Filtrer par catégorie" at bounding box center [878, 94] width 1338 height 34
